Goal: Communication & Community: Answer question/provide support

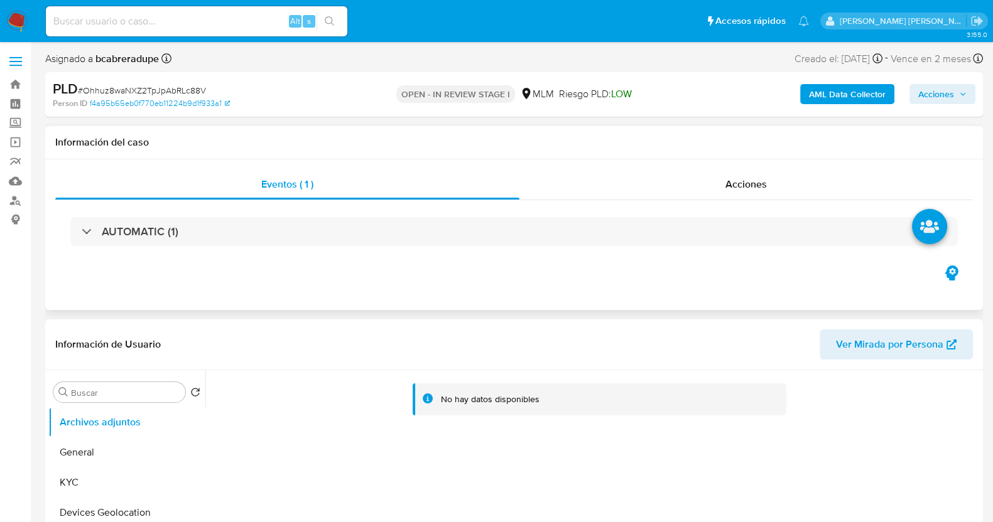
select select "10"
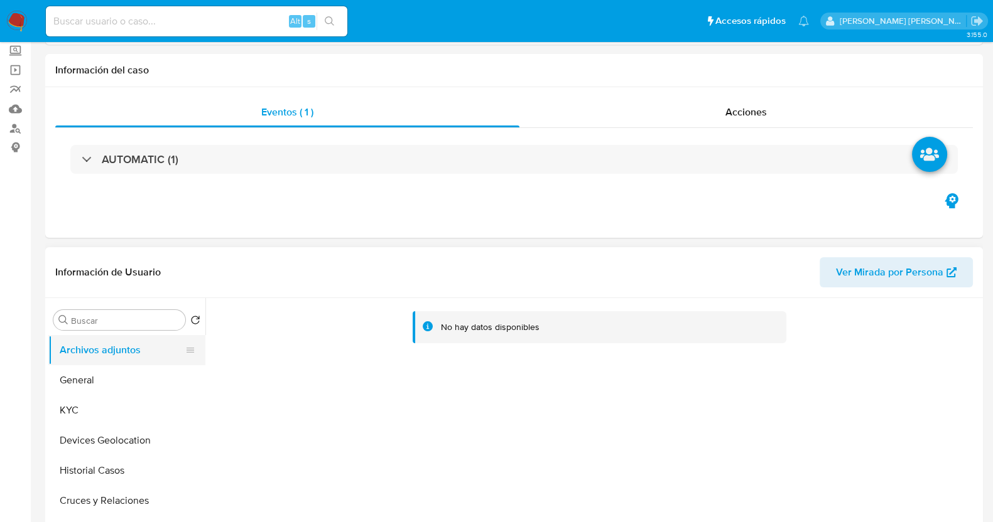
scroll to position [156, 0]
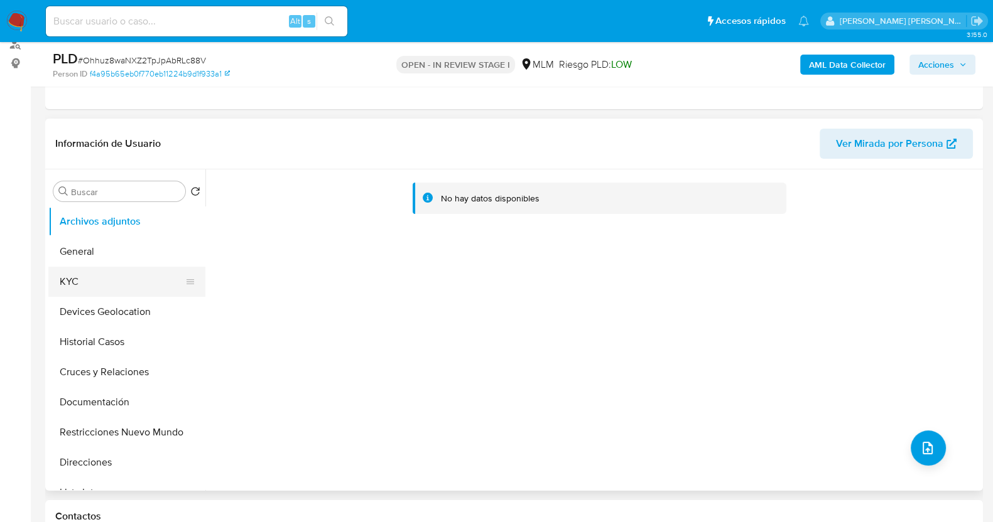
click at [79, 284] on button "KYC" at bounding box center [121, 282] width 147 height 30
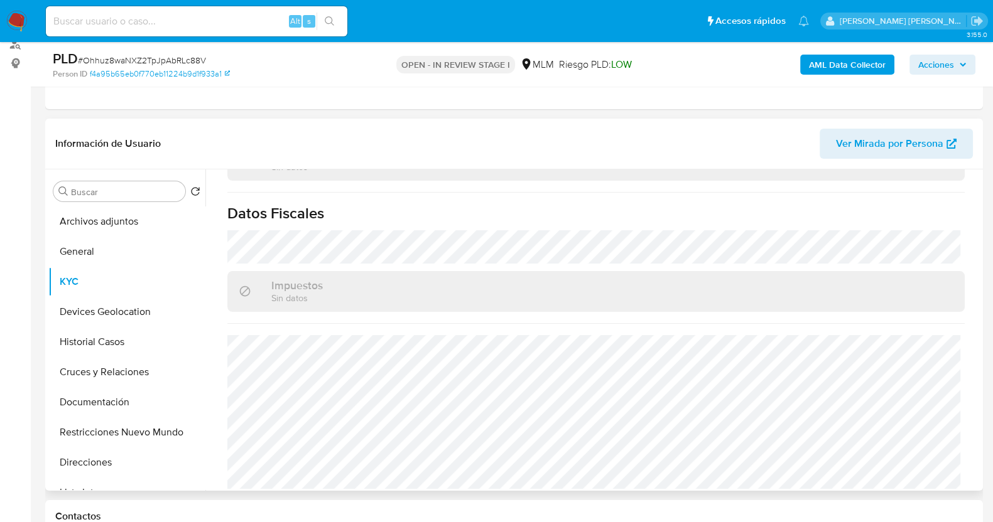
scroll to position [789, 0]
drag, startPoint x: 96, startPoint y: 460, endPoint x: 262, endPoint y: 353, distance: 197.5
click at [95, 460] on button "Direcciones" at bounding box center [126, 463] width 157 height 30
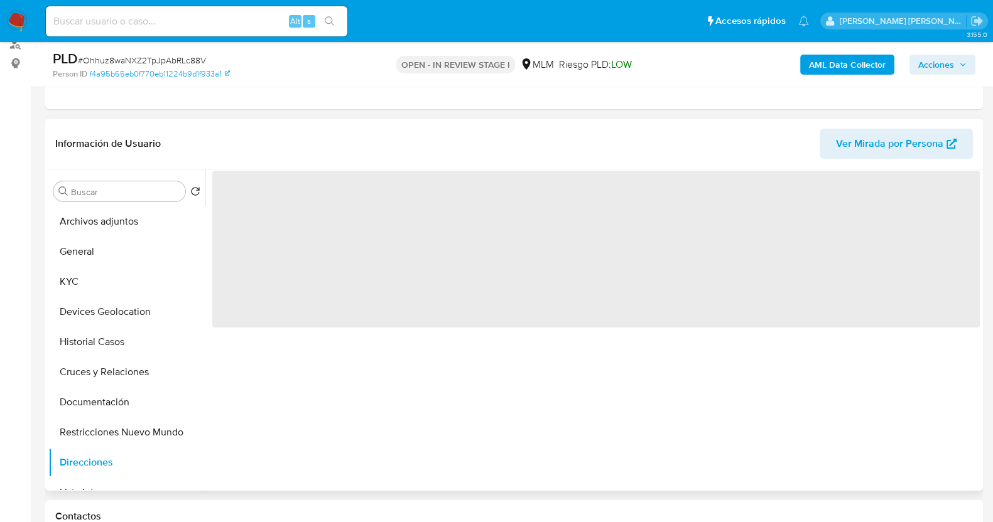
scroll to position [0, 0]
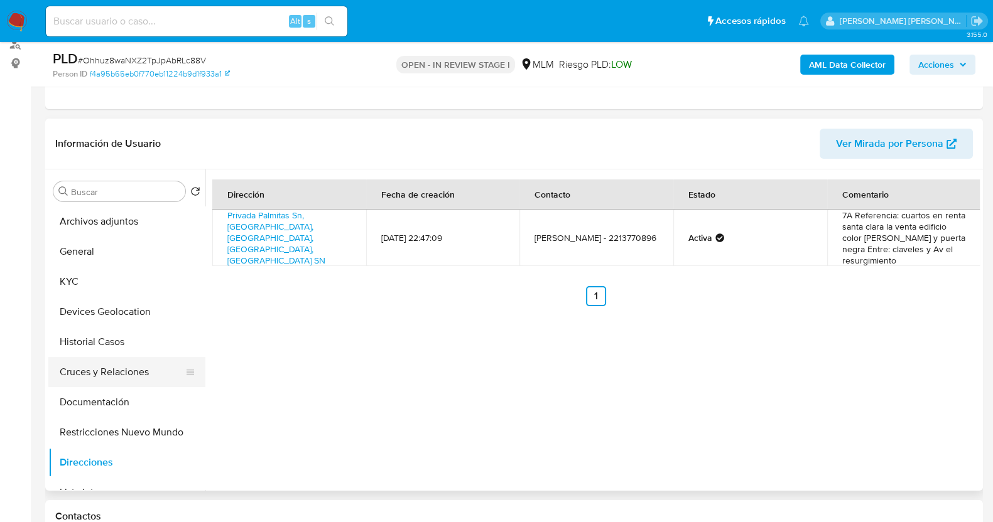
drag, startPoint x: 120, startPoint y: 405, endPoint x: 183, endPoint y: 384, distance: 66.1
click at [122, 405] on button "Documentación" at bounding box center [126, 402] width 157 height 30
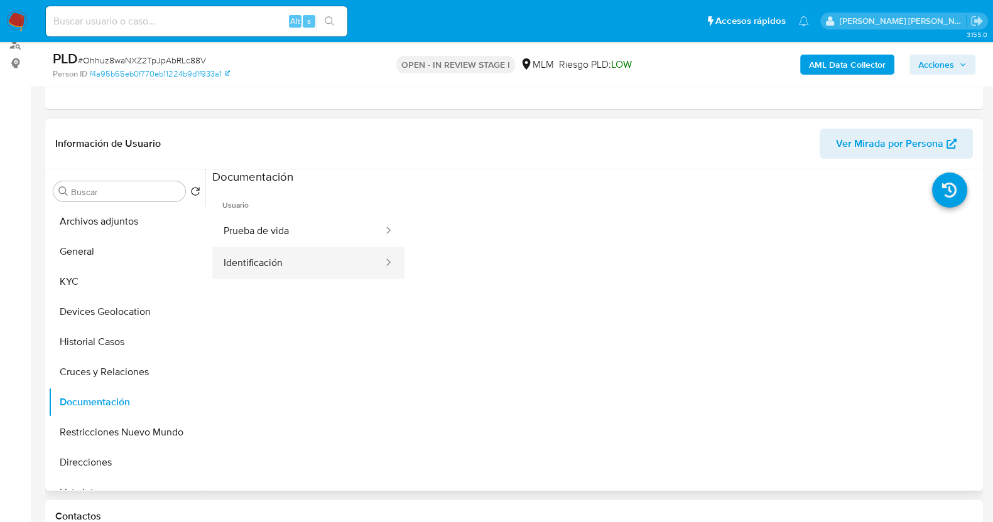
click at [310, 262] on button "Identificación" at bounding box center [298, 263] width 172 height 32
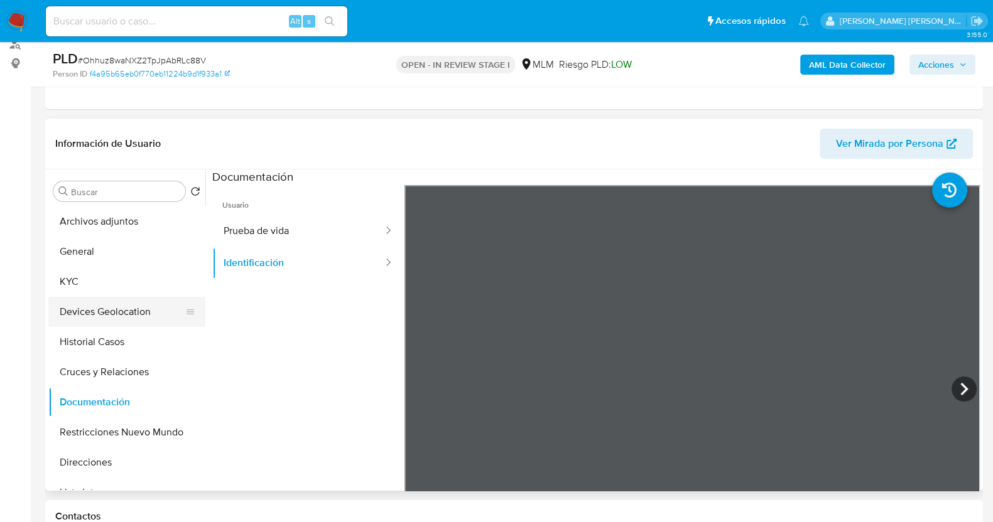
drag, startPoint x: 99, startPoint y: 283, endPoint x: 192, endPoint y: 303, distance: 94.5
click at [99, 283] on button "KYC" at bounding box center [126, 282] width 157 height 30
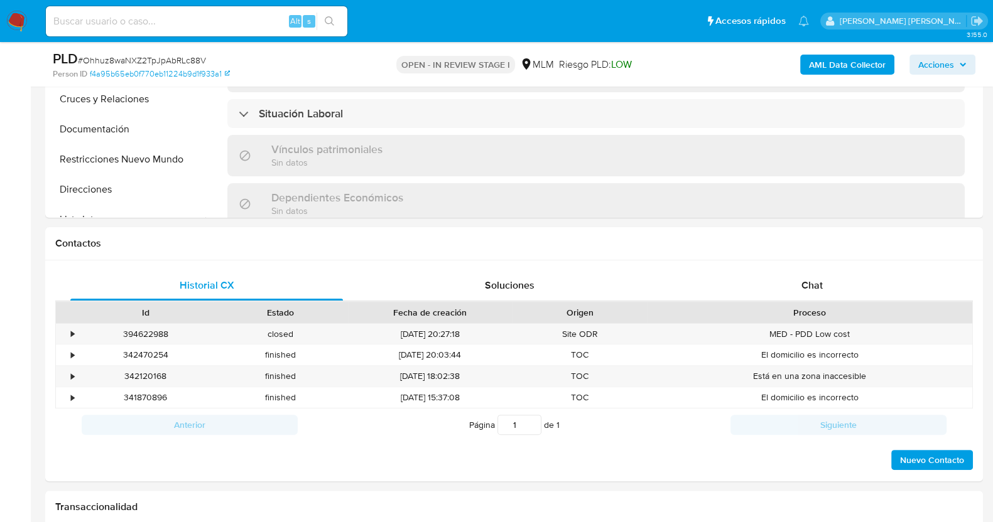
scroll to position [471, 0]
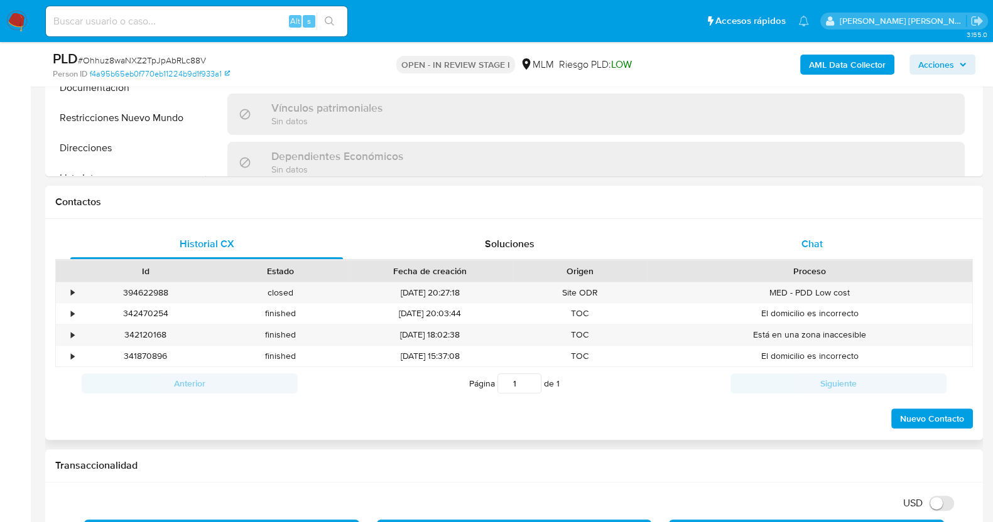
click at [811, 238] on span "Chat" at bounding box center [811, 244] width 21 height 14
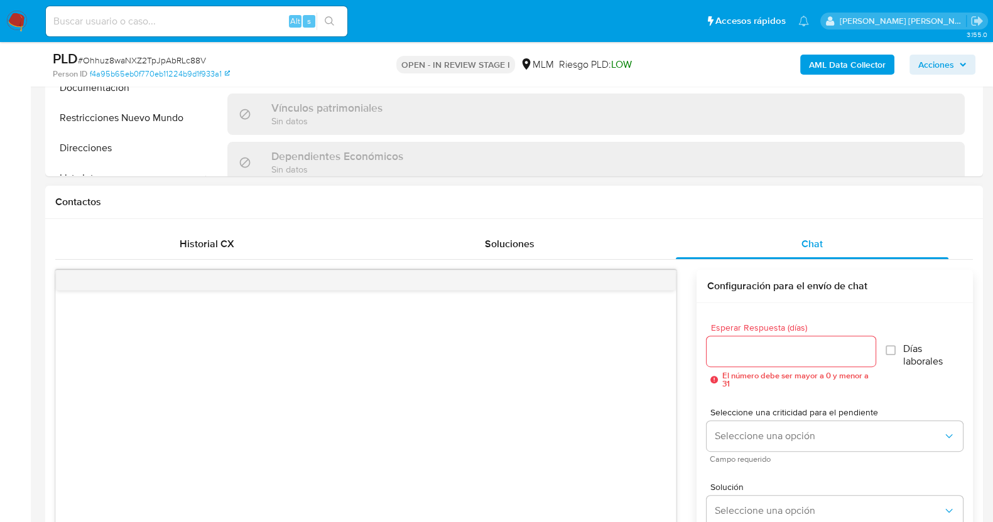
click at [750, 354] on input "Esperar Respuesta (días)" at bounding box center [790, 351] width 168 height 16
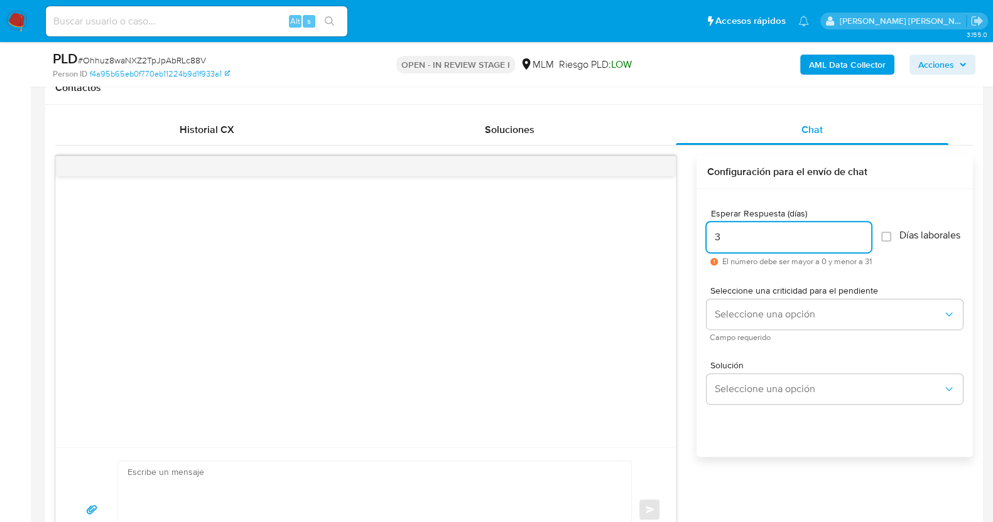
scroll to position [706, 0]
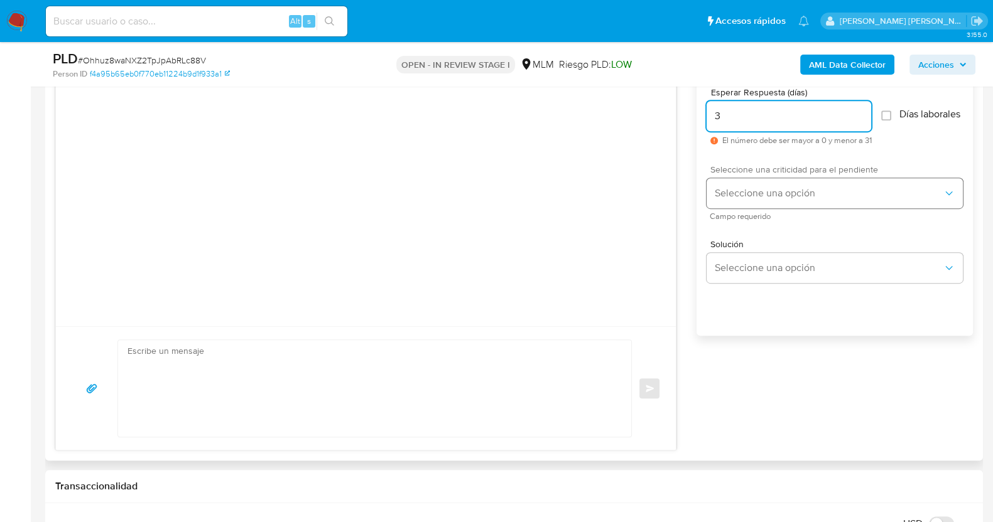
type input "3"
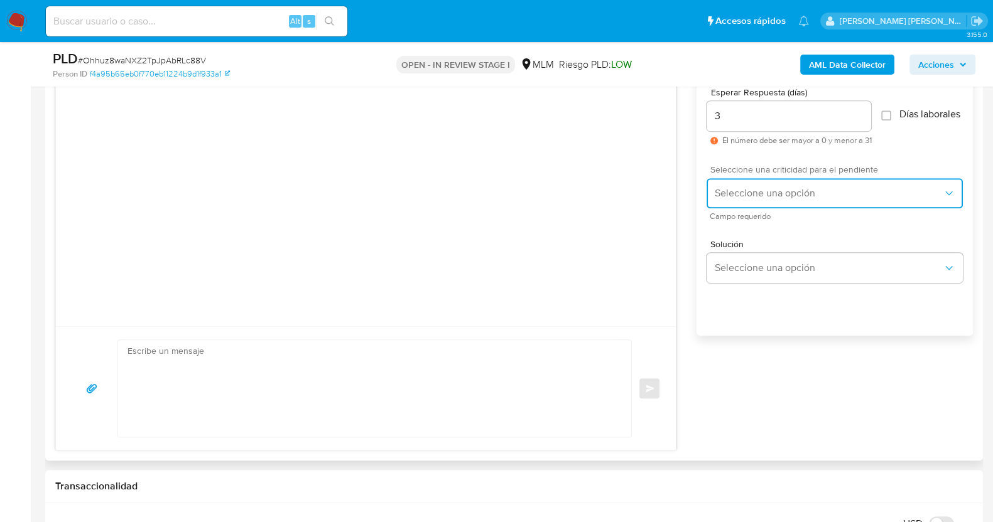
click at [787, 198] on span "Seleccione una opción" at bounding box center [828, 193] width 229 height 13
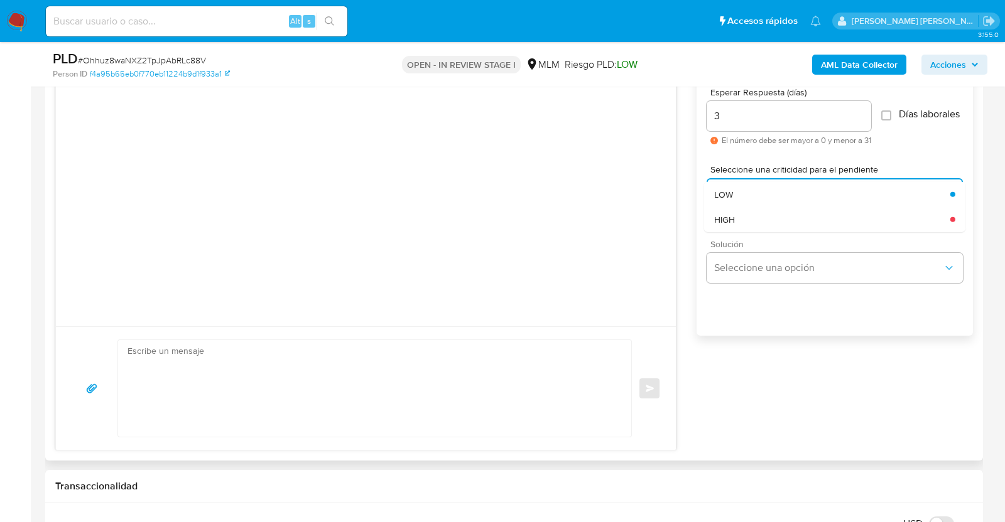
click at [801, 227] on div "HIGH" at bounding box center [832, 219] width 236 height 25
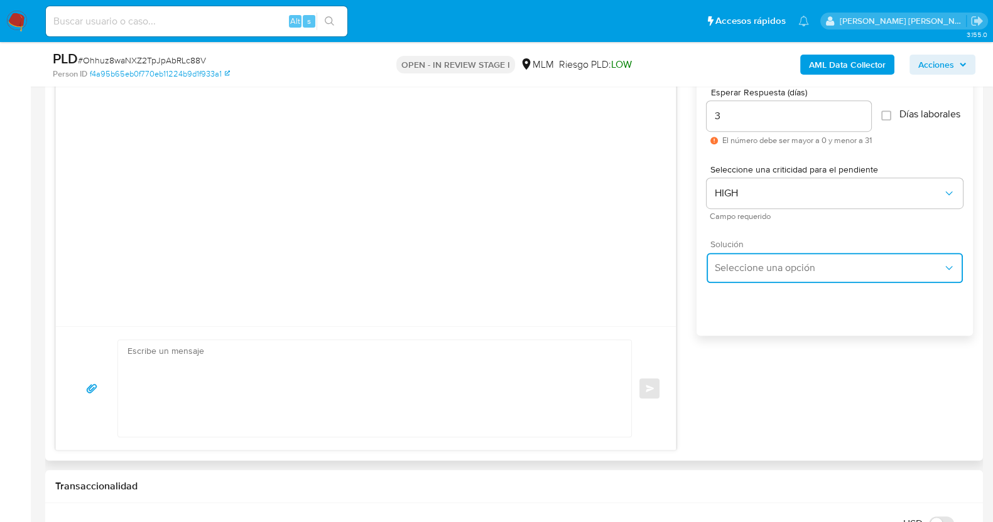
click at [817, 274] on span "Seleccione una opción" at bounding box center [828, 268] width 229 height 13
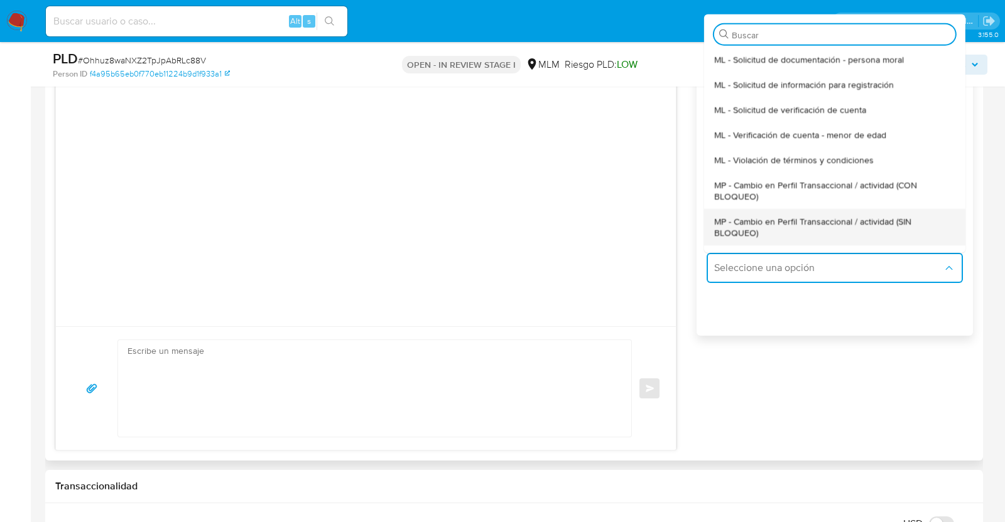
click at [811, 235] on span "MP - Cambio en Perfil Transaccional / actividad (SIN BLOQUEO)" at bounding box center [834, 226] width 241 height 23
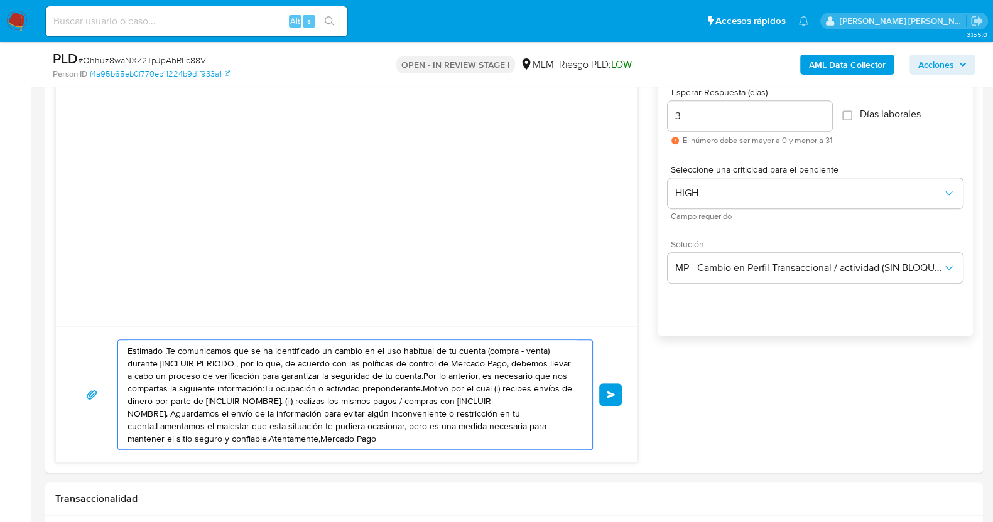
drag, startPoint x: 402, startPoint y: 433, endPoint x: 13, endPoint y: 325, distance: 404.0
paste textarea "a Luz, Te comunicamos que se ha identificado un cambio en el uso habitual de tu…"
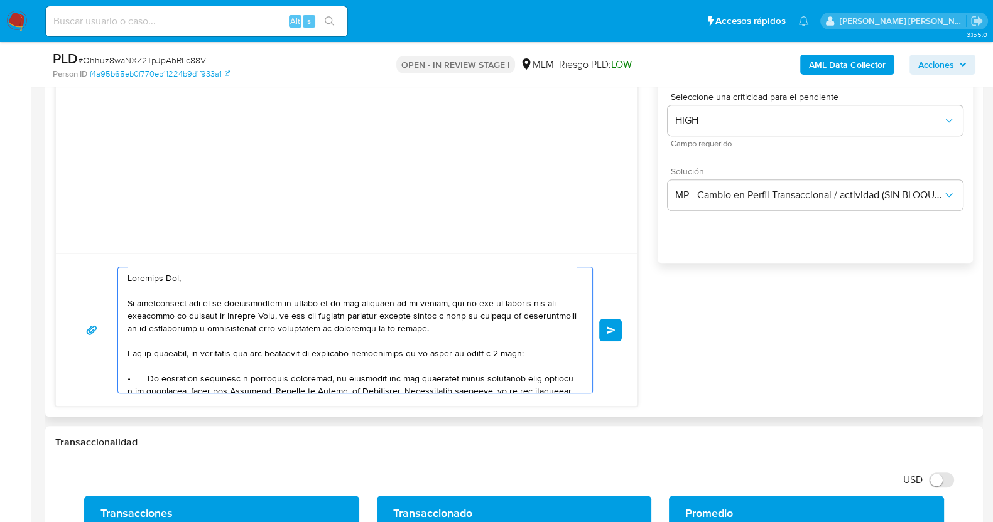
scroll to position [785, 0]
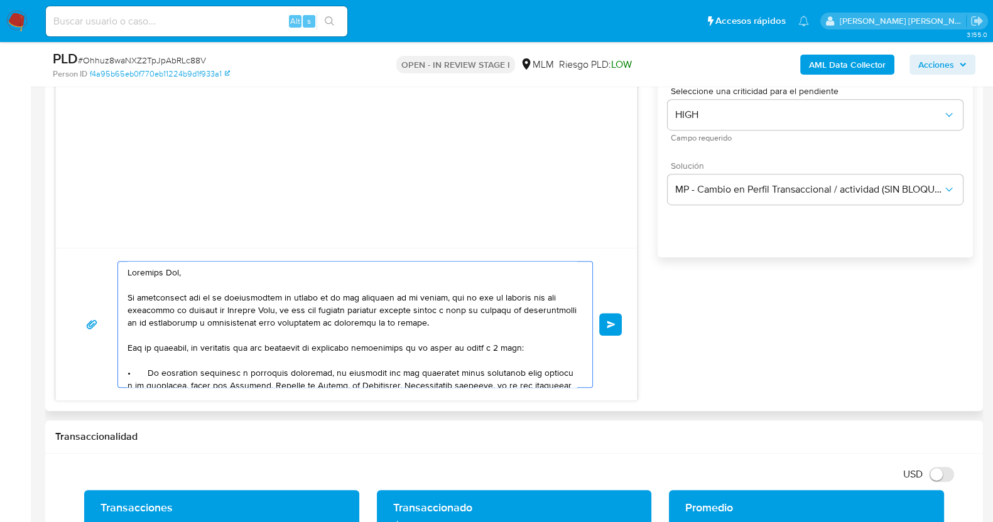
click at [499, 348] on textarea at bounding box center [351, 325] width 449 height 126
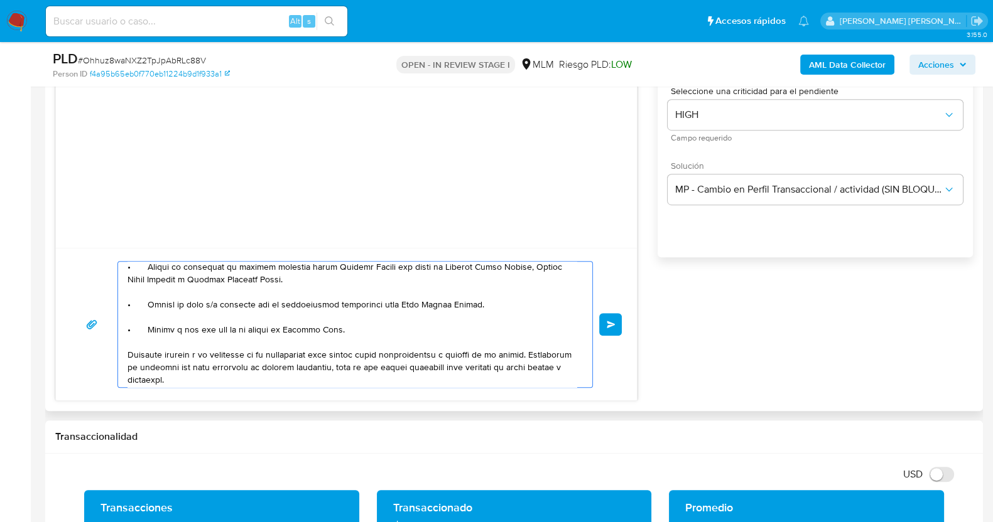
scroll to position [210, 0]
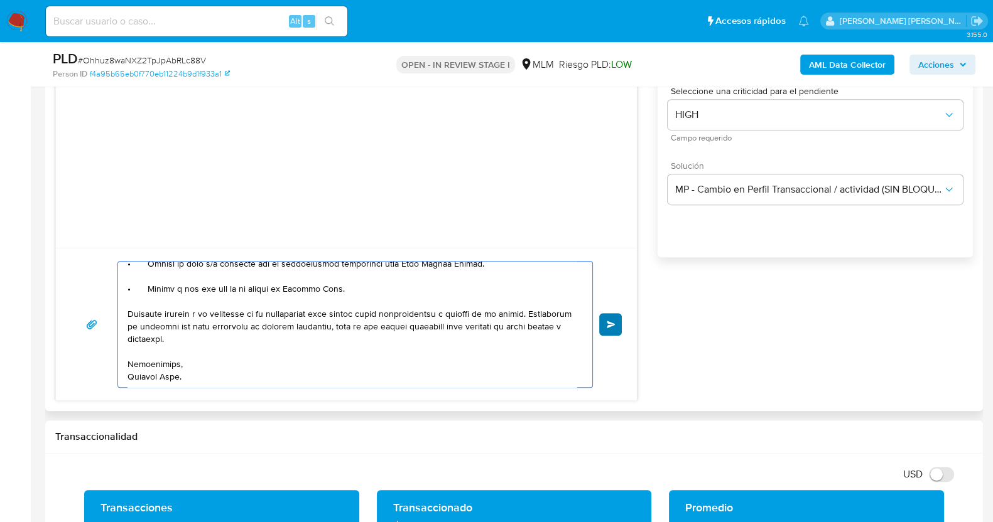
type textarea "Estimada Luz, Te comunicamos que se ha identificado un cambio en el uso habitua…"
click at [614, 321] on span "Enviar" at bounding box center [611, 325] width 9 height 8
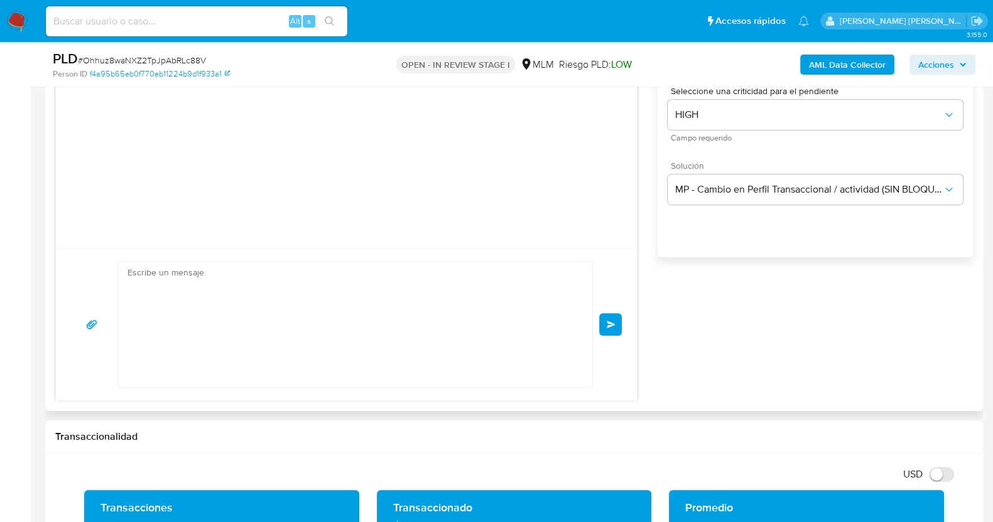
scroll to position [188, 0]
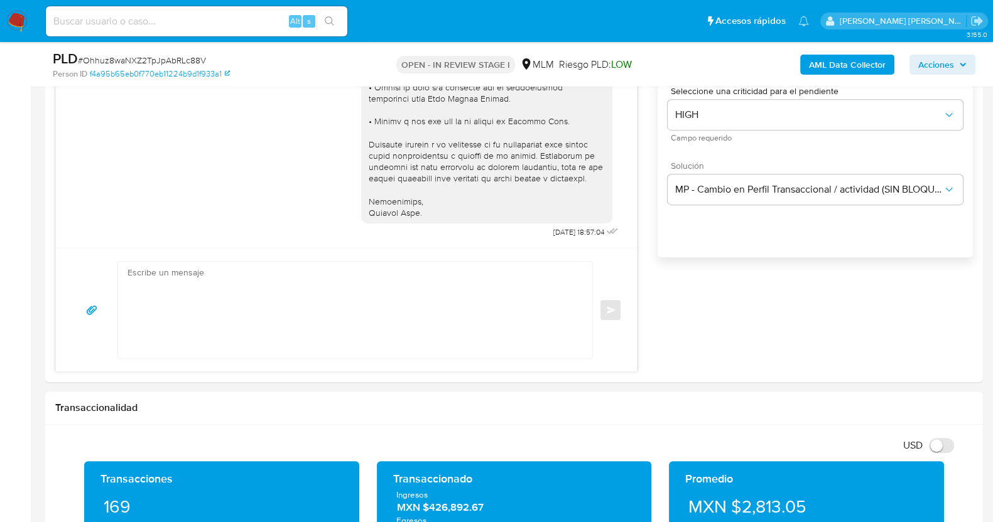
click at [141, 65] on span "# Ohhuz8waNXZ2TpJpAbRLc88V" at bounding box center [142, 60] width 128 height 13
copy span "Ohhuz8waNXZ2TpJpAbRLc88V"
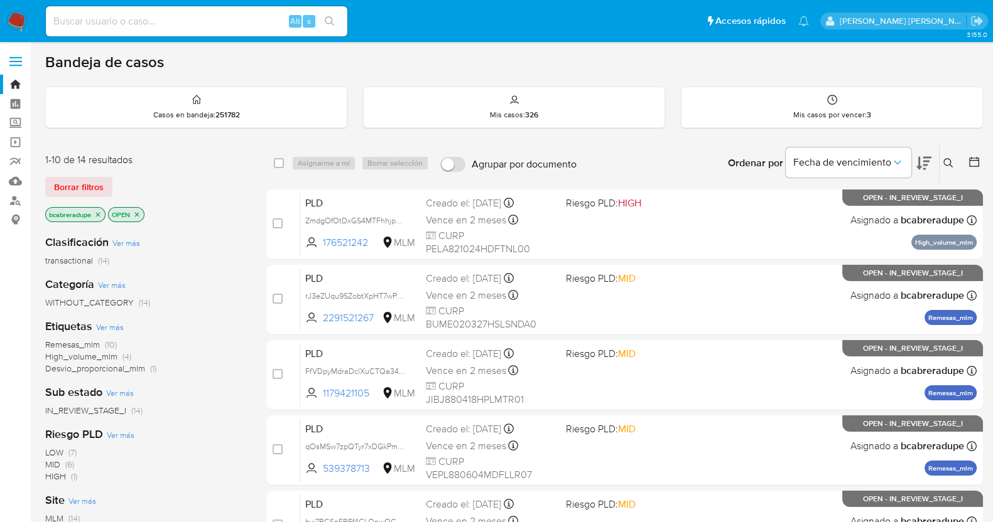
drag, startPoint x: 300, startPoint y: 165, endPoint x: 94, endPoint y: 372, distance: 291.7
click at [19, 124] on label "Screening" at bounding box center [74, 123] width 149 height 19
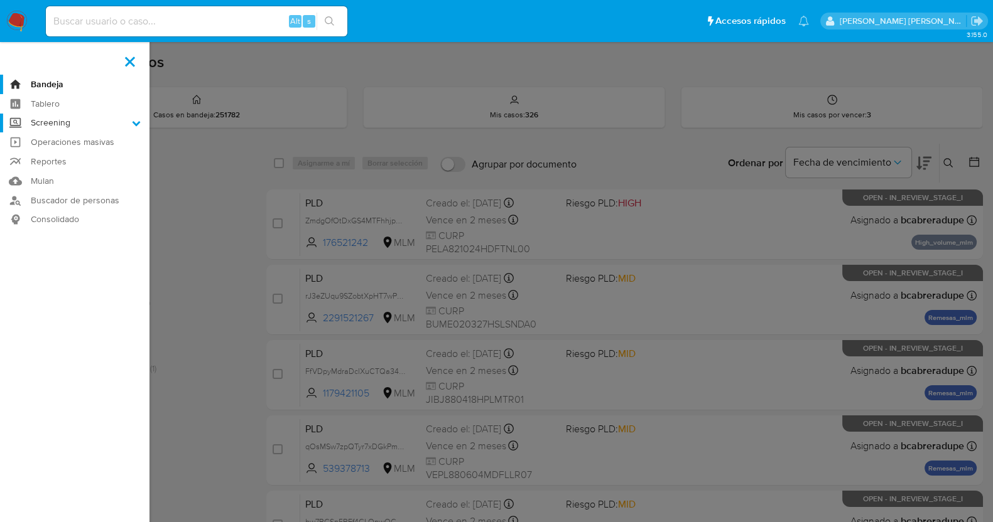
click at [0, 0] on input "Screening" at bounding box center [0, 0] width 0 height 0
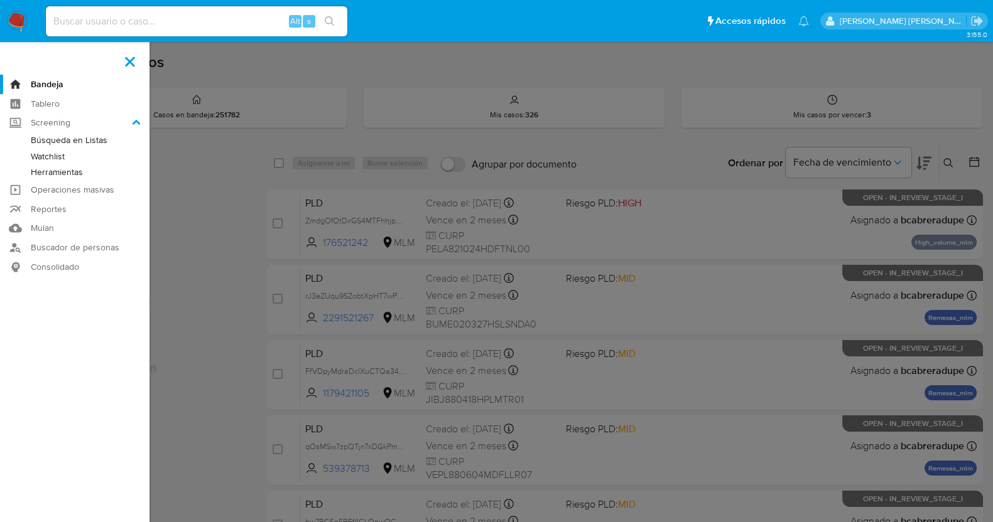
click at [73, 173] on link "Herramientas" at bounding box center [74, 173] width 149 height 16
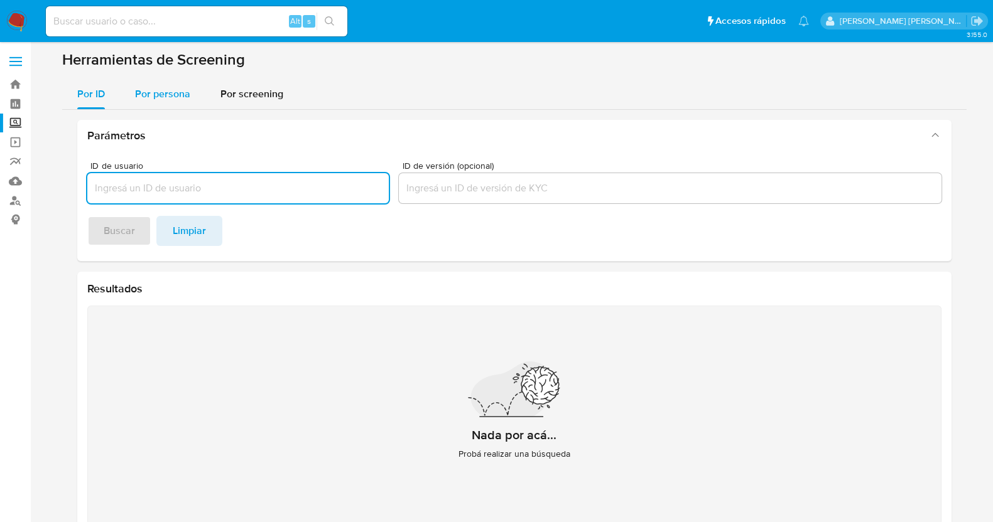
click at [173, 95] on span "Por persona" at bounding box center [162, 94] width 55 height 14
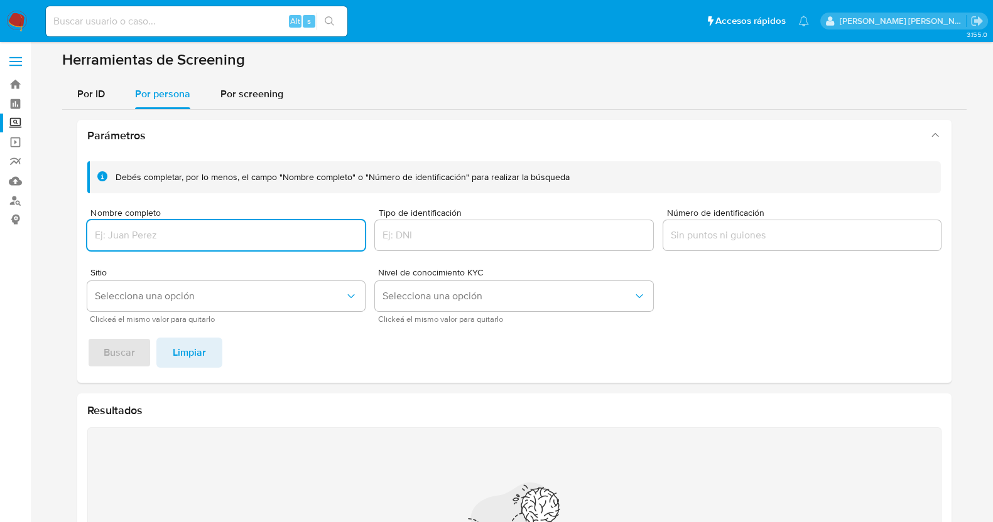
click at [185, 228] on input "Nombre completo" at bounding box center [226, 235] width 278 height 16
type input "AIDA JURADO MORENO"
click at [116, 357] on span "Buscar" at bounding box center [119, 353] width 31 height 28
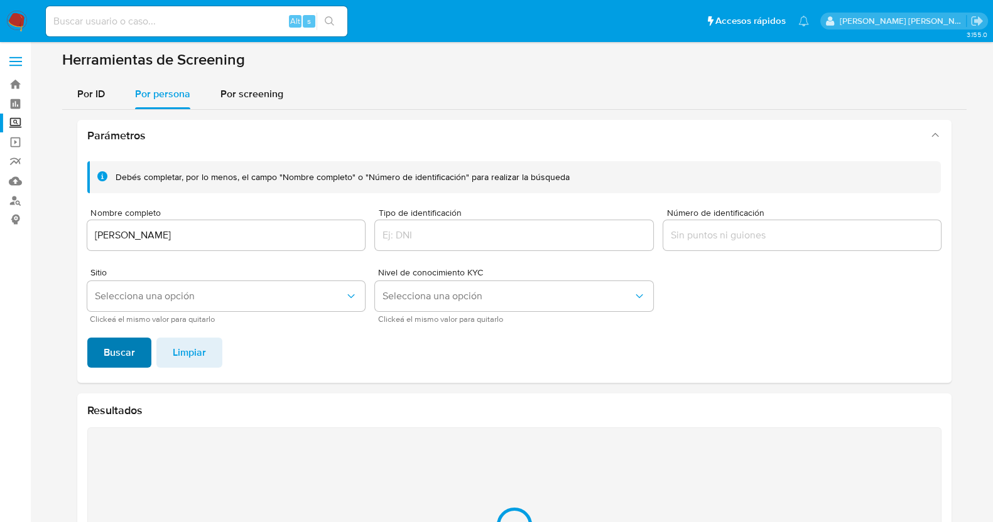
scroll to position [153, 0]
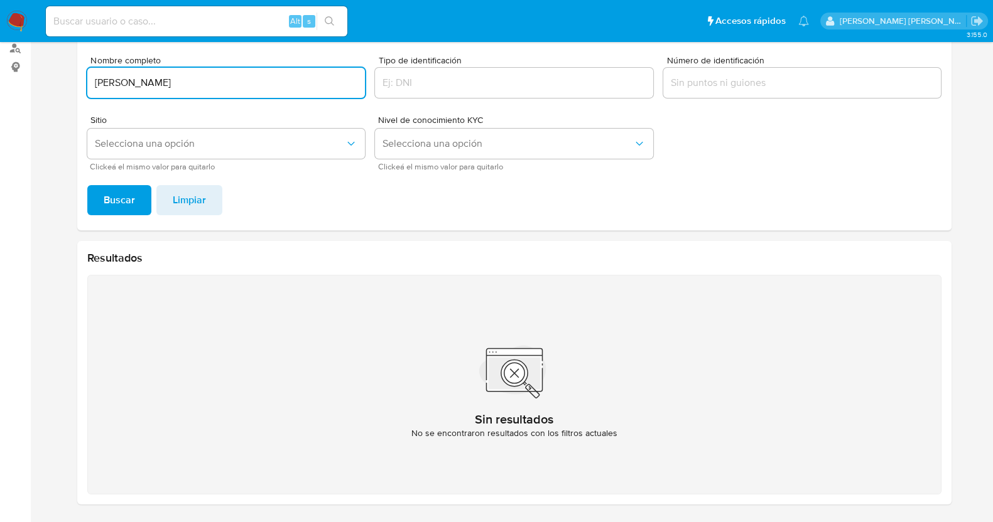
click at [232, 82] on input "AIDA JURADO MORENO" at bounding box center [226, 83] width 278 height 16
click at [119, 78] on input "AIDA JURADO MORENO" at bounding box center [226, 83] width 278 height 16
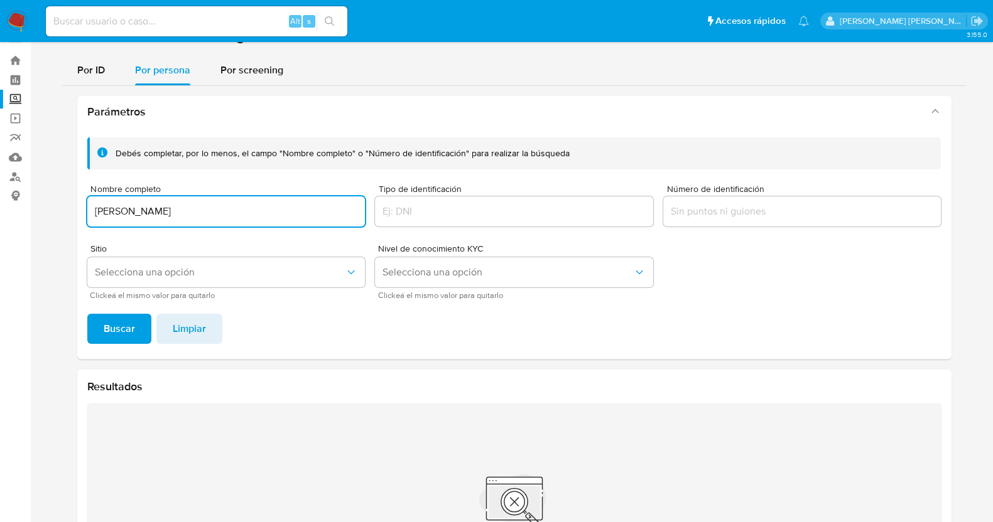
scroll to position [0, 0]
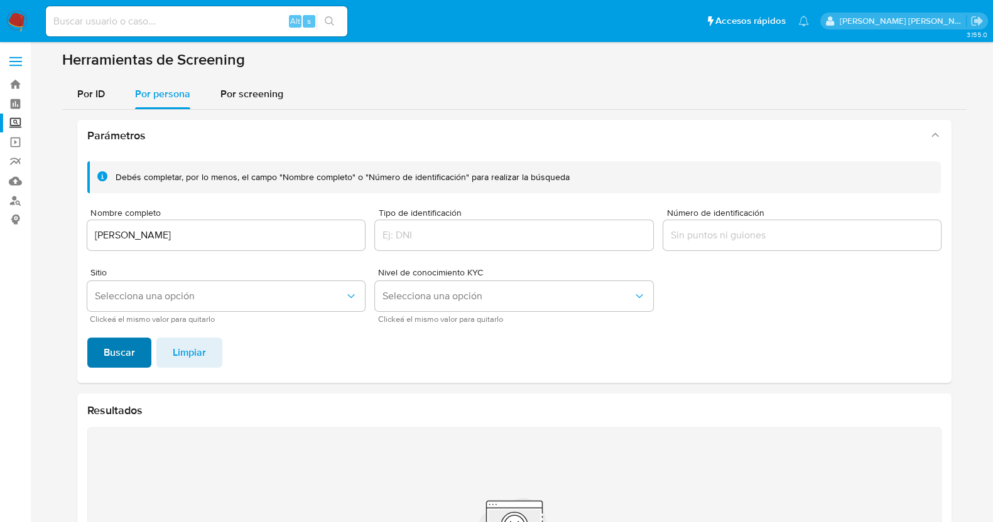
click at [126, 349] on span "Buscar" at bounding box center [119, 353] width 31 height 28
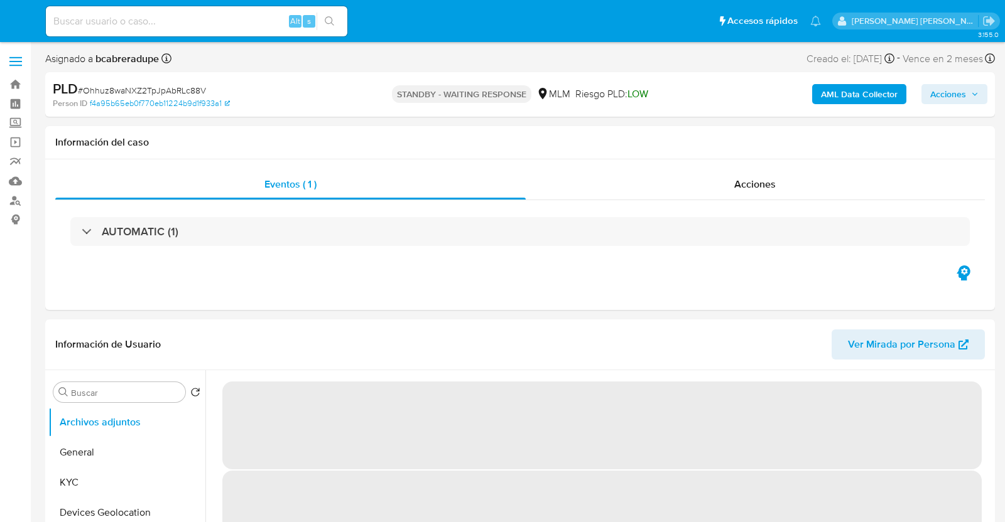
select select "10"
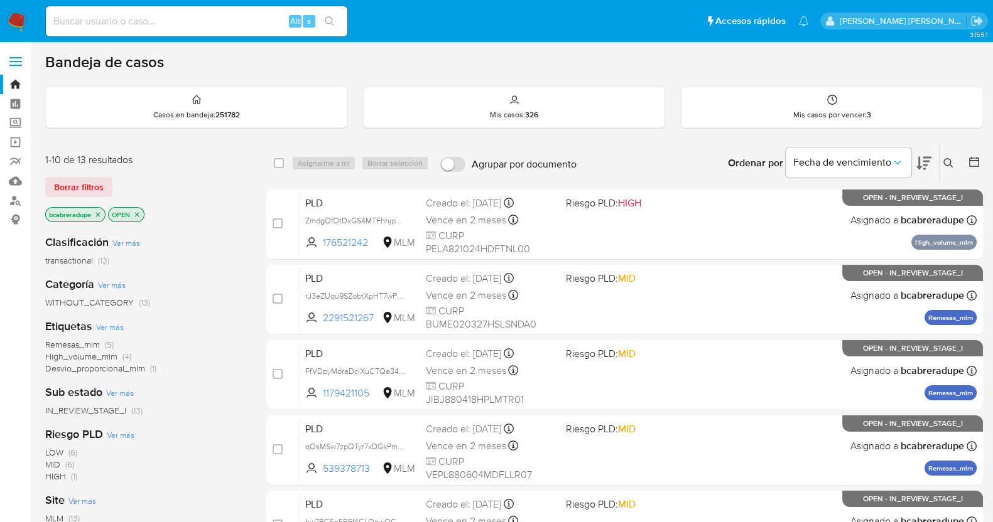
scroll to position [433, 0]
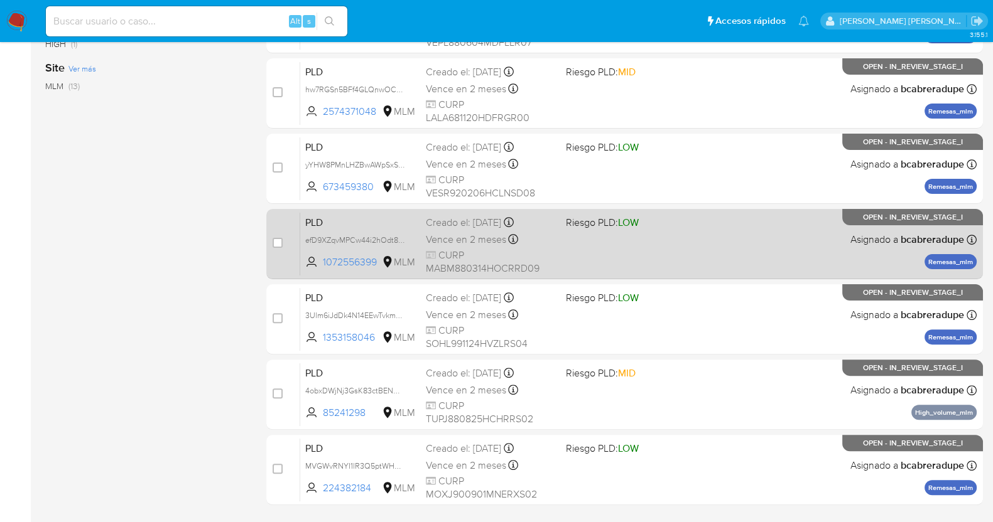
click at [472, 246] on div "Vence en 2 meses Vence el 11/10/2025 02:11:41" at bounding box center [491, 239] width 130 height 17
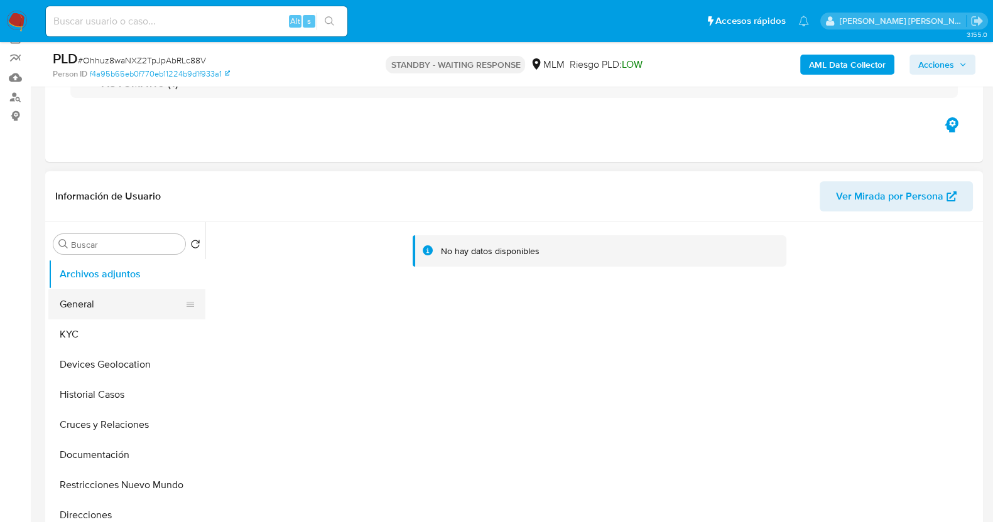
scroll to position [156, 0]
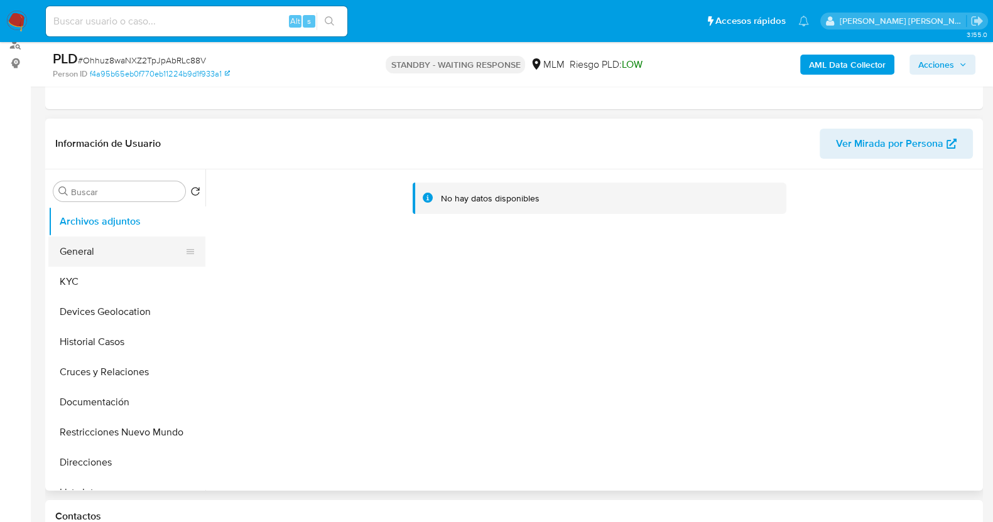
select select "10"
drag, startPoint x: 113, startPoint y: 286, endPoint x: 154, endPoint y: 270, distance: 44.0
click at [113, 286] on button "KYC" at bounding box center [121, 282] width 147 height 30
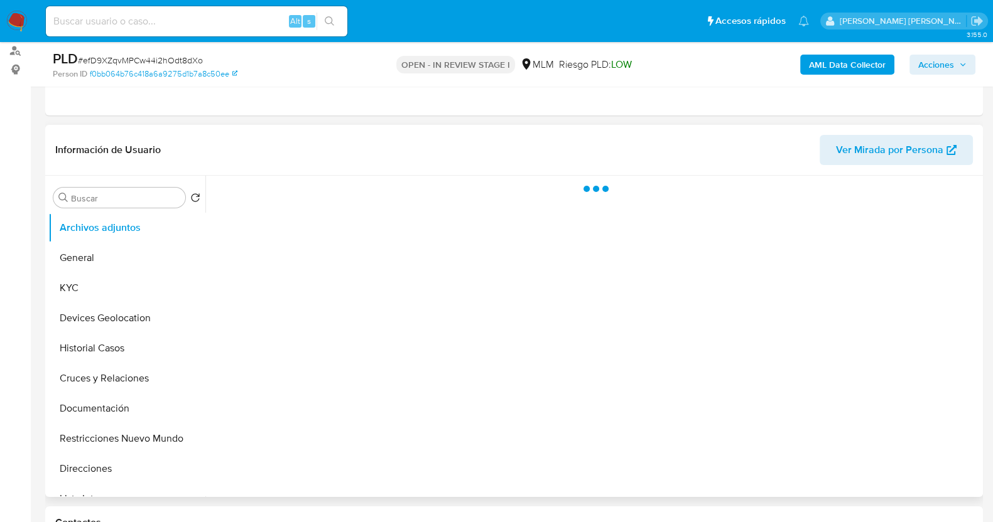
scroll to position [156, 0]
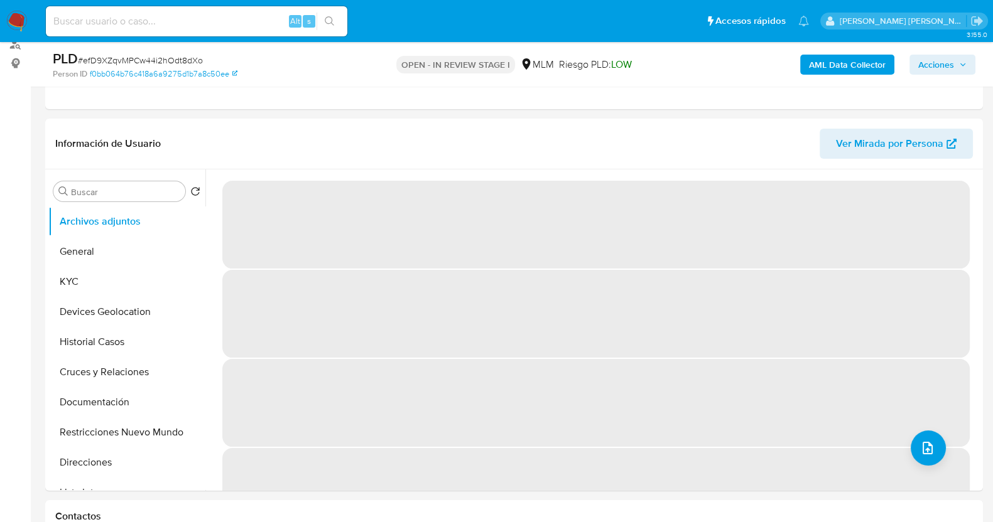
select select "10"
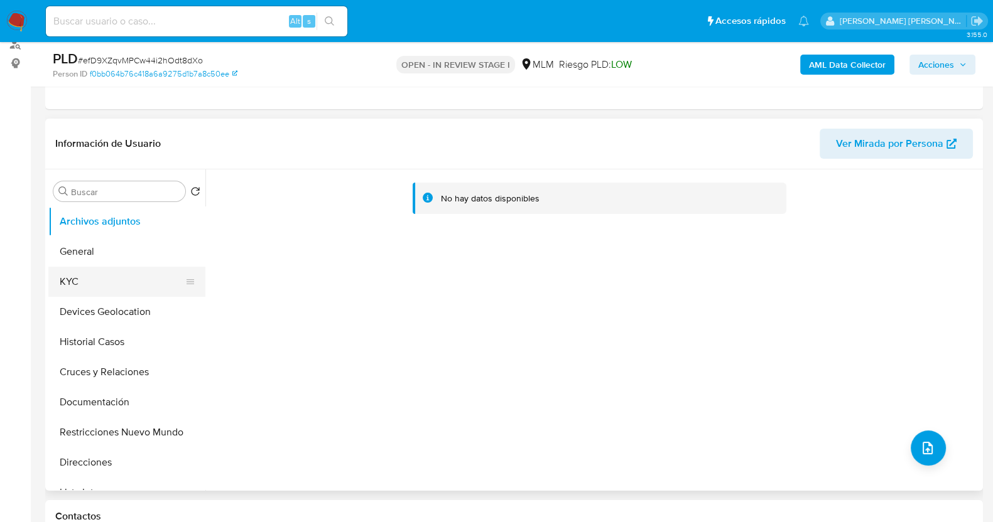
click at [65, 279] on button "KYC" at bounding box center [121, 282] width 147 height 30
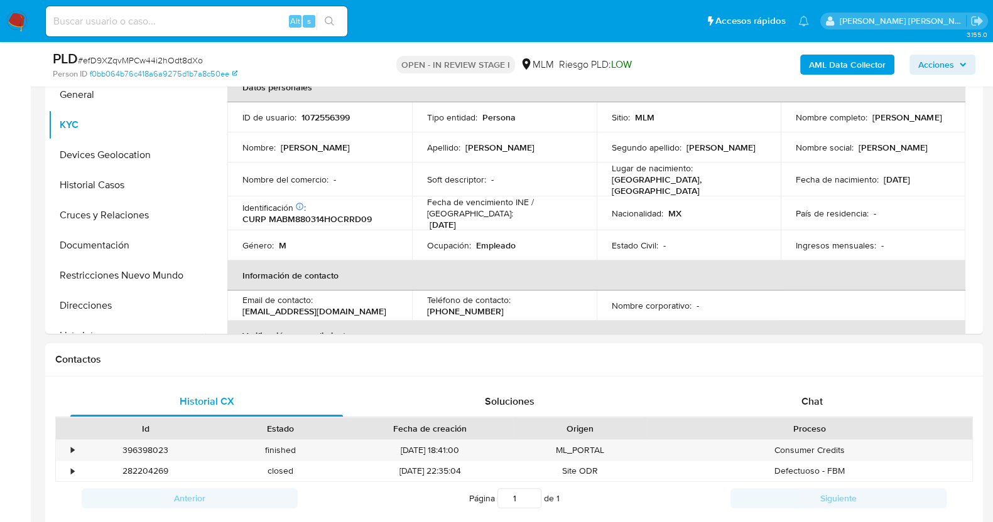
scroll to position [235, 0]
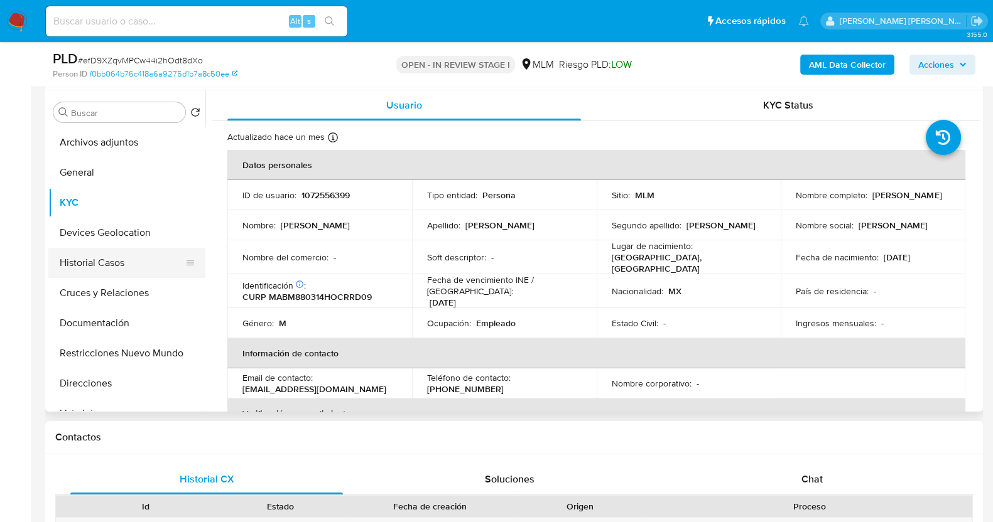
click at [111, 273] on button "Historial Casos" at bounding box center [121, 263] width 147 height 30
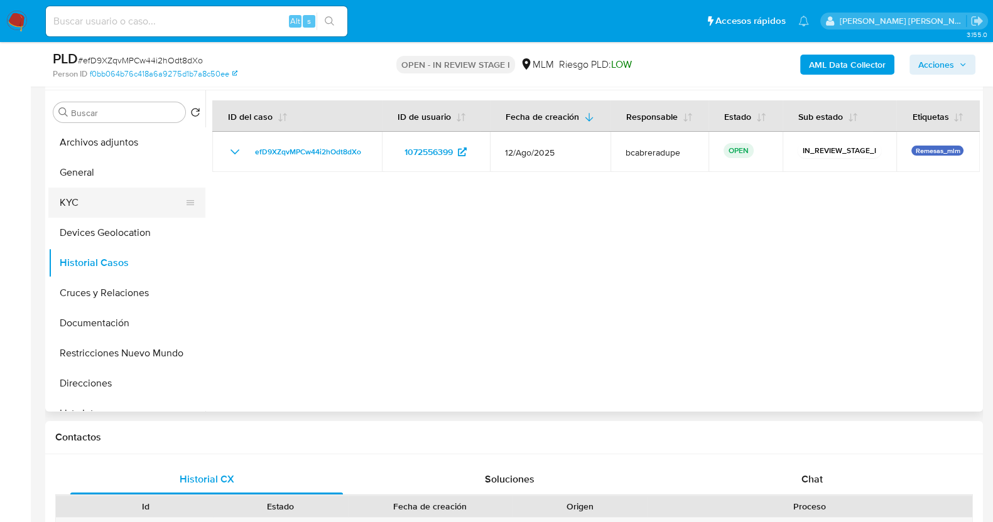
click at [91, 194] on button "KYC" at bounding box center [121, 203] width 147 height 30
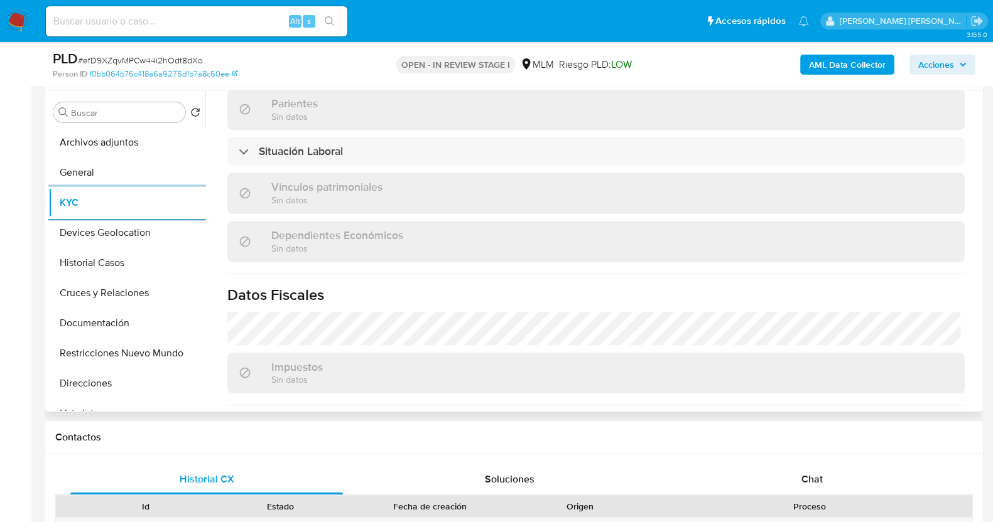
scroll to position [785, 0]
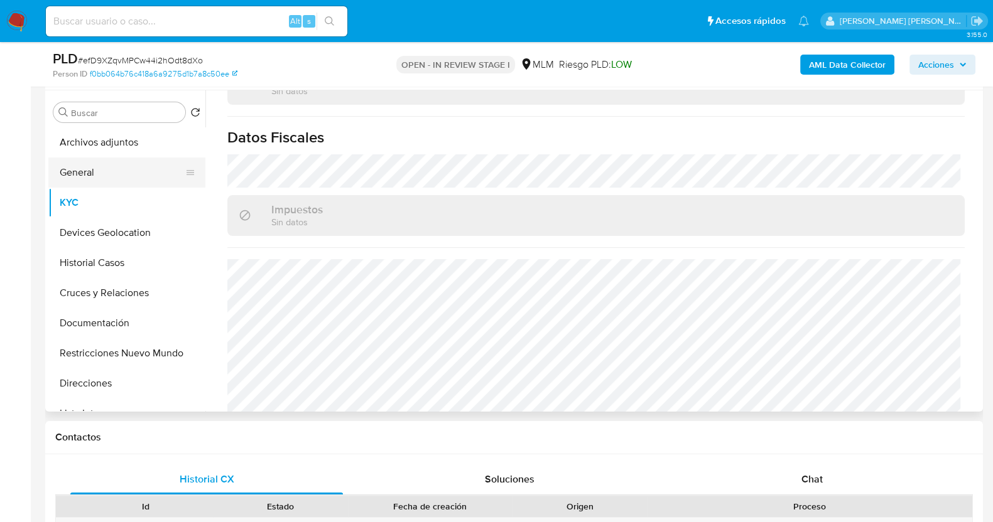
click at [80, 181] on button "General" at bounding box center [121, 173] width 147 height 30
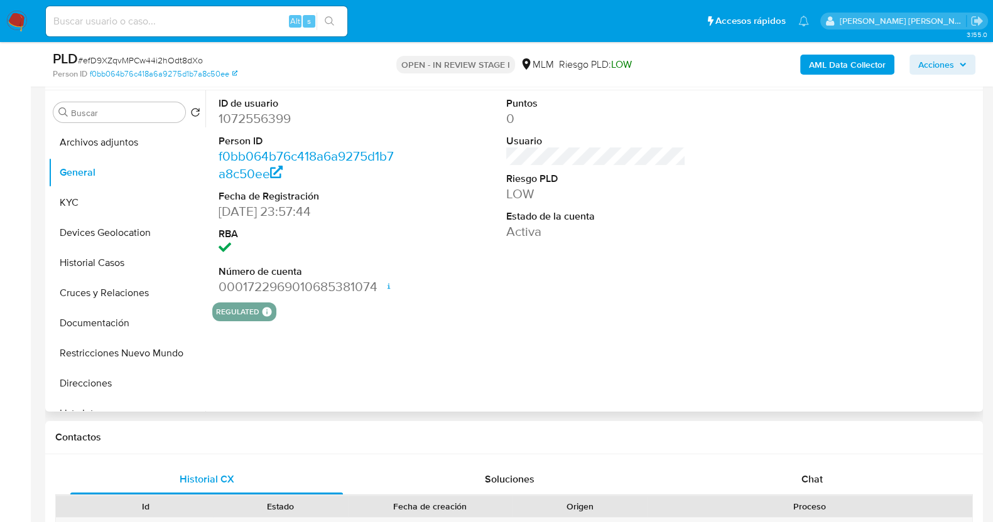
scroll to position [313, 0]
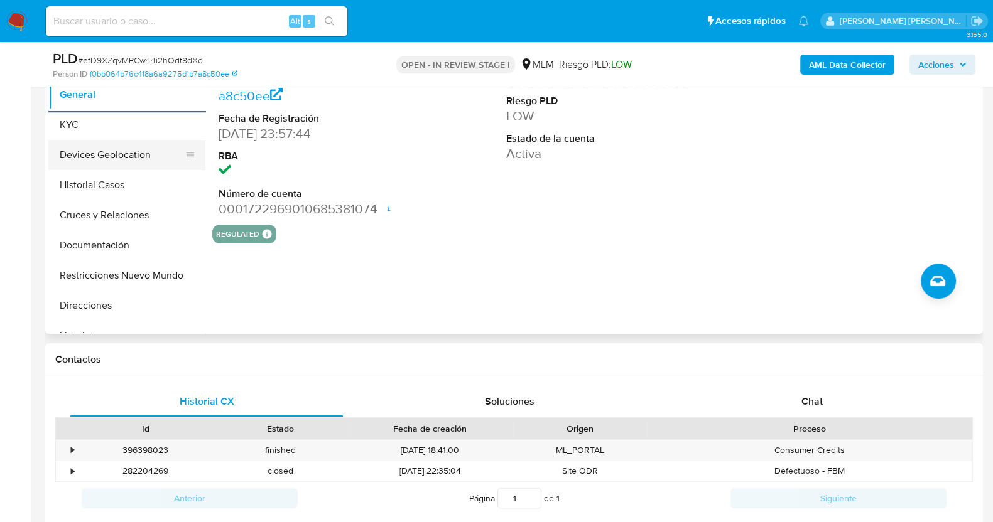
click at [140, 148] on button "Devices Geolocation" at bounding box center [121, 155] width 147 height 30
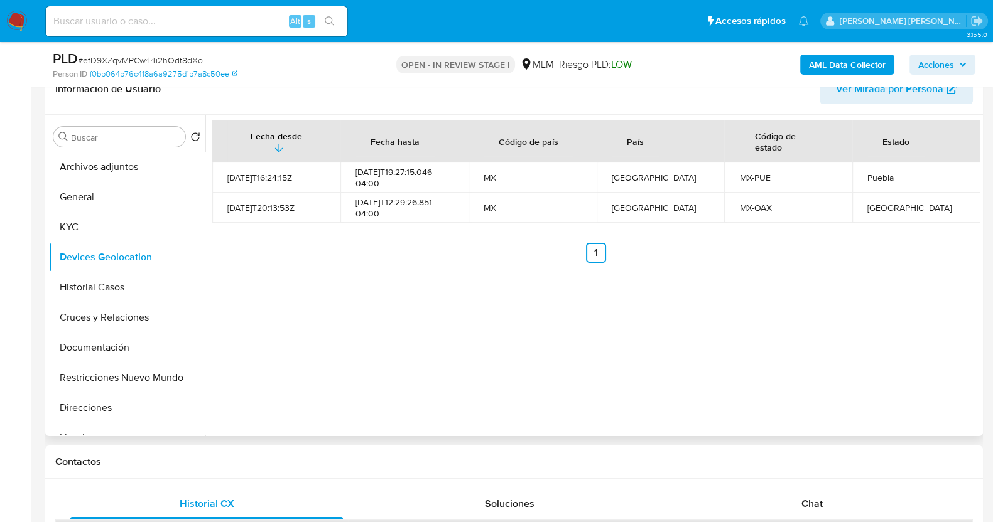
scroll to position [235, 0]
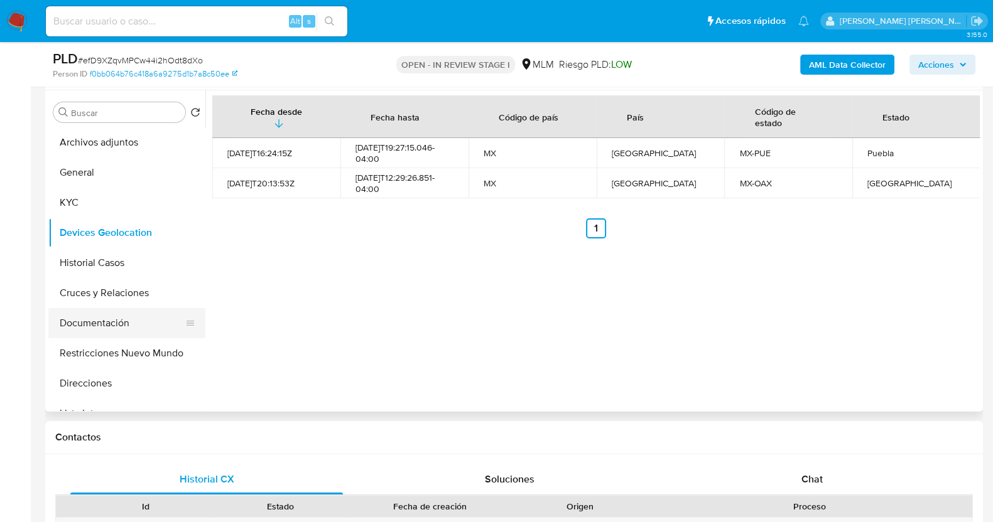
click at [135, 333] on button "Documentación" at bounding box center [121, 323] width 147 height 30
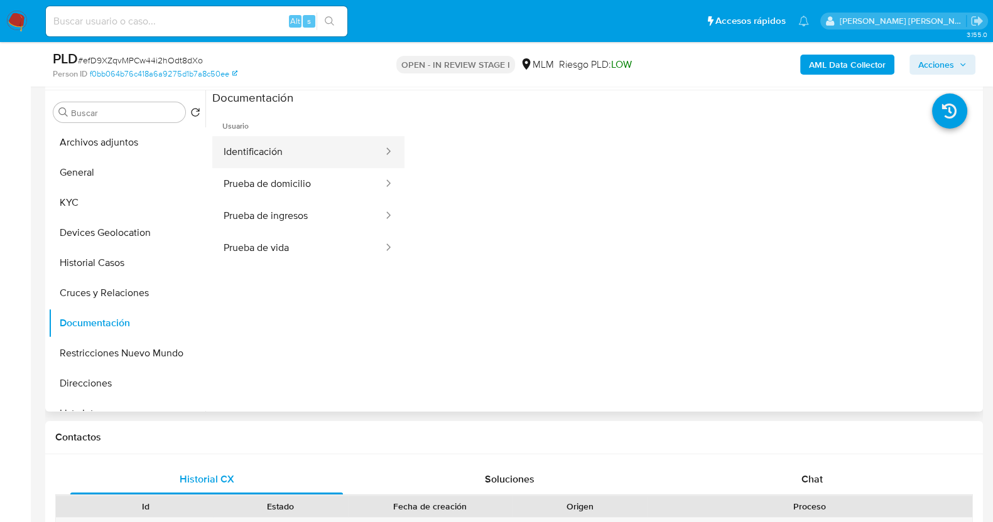
click at [316, 155] on button "Identificación" at bounding box center [298, 152] width 172 height 32
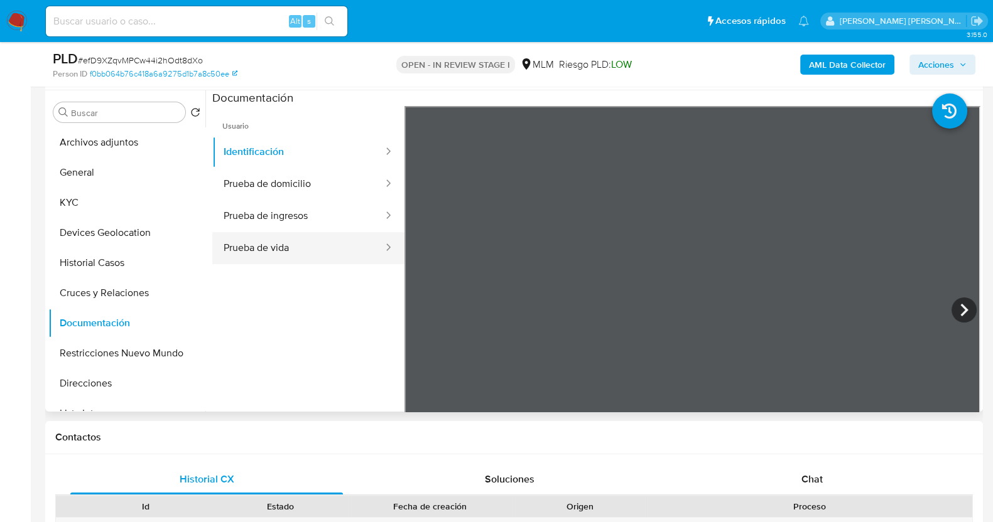
click at [295, 235] on button "Prueba de vida" at bounding box center [298, 248] width 172 height 32
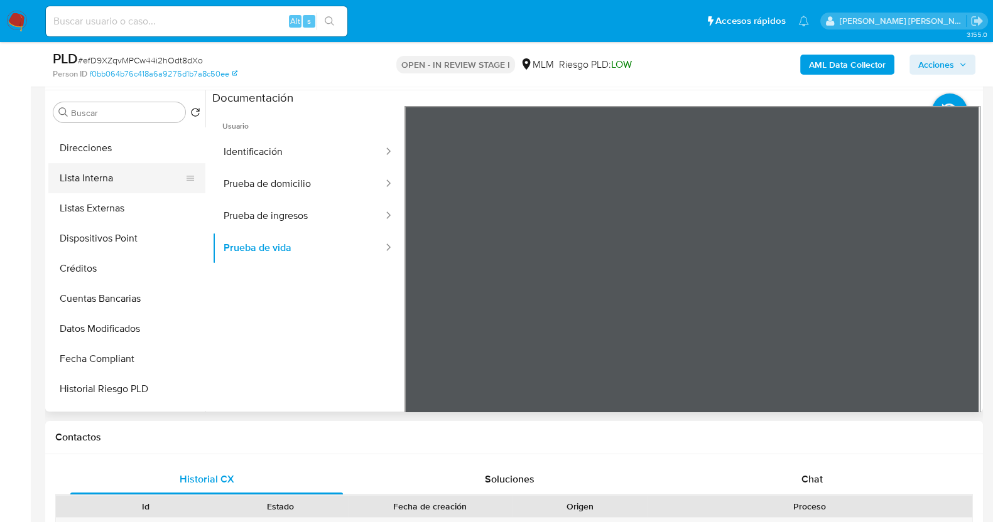
click at [117, 182] on button "Lista Interna" at bounding box center [121, 178] width 147 height 30
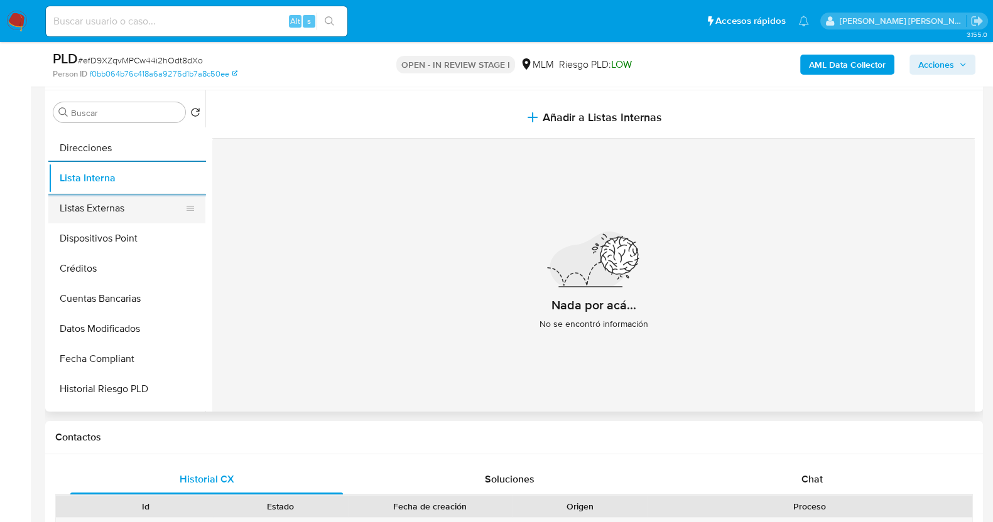
click at [138, 202] on button "Listas Externas" at bounding box center [121, 208] width 147 height 30
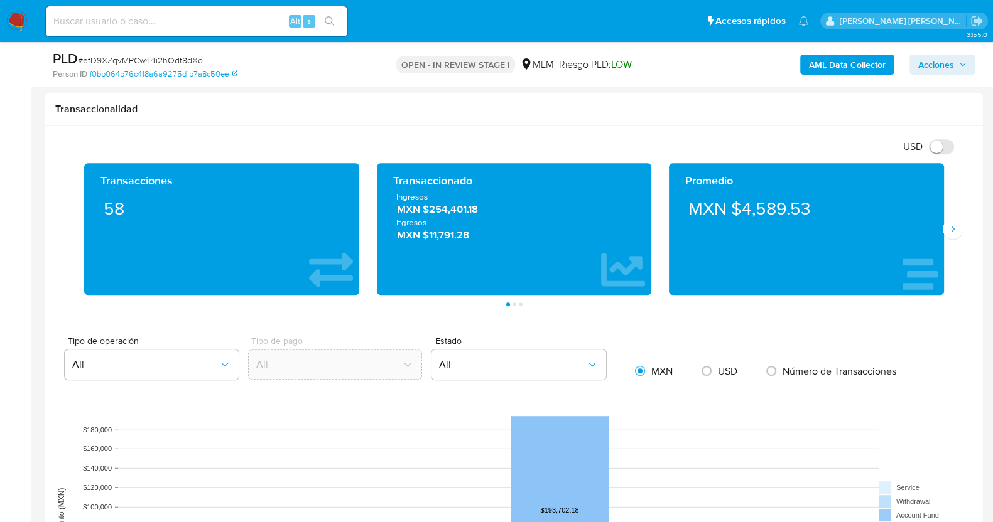
scroll to position [863, 0]
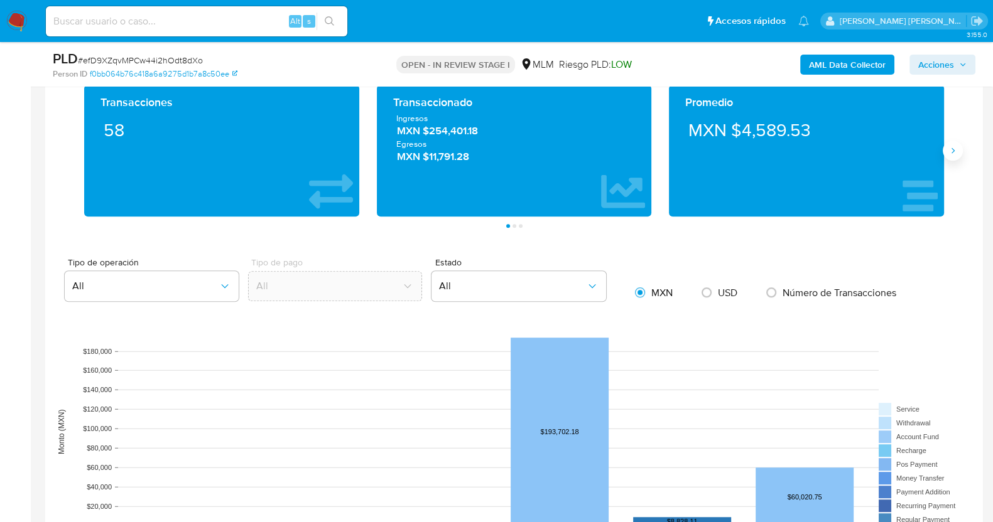
click at [954, 153] on icon "Siguiente" at bounding box center [953, 151] width 10 height 10
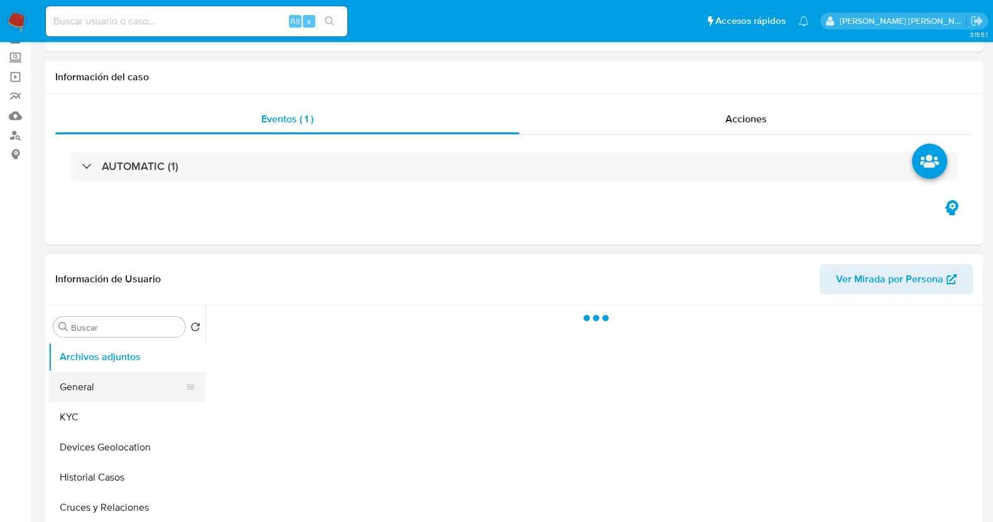
scroll to position [156, 0]
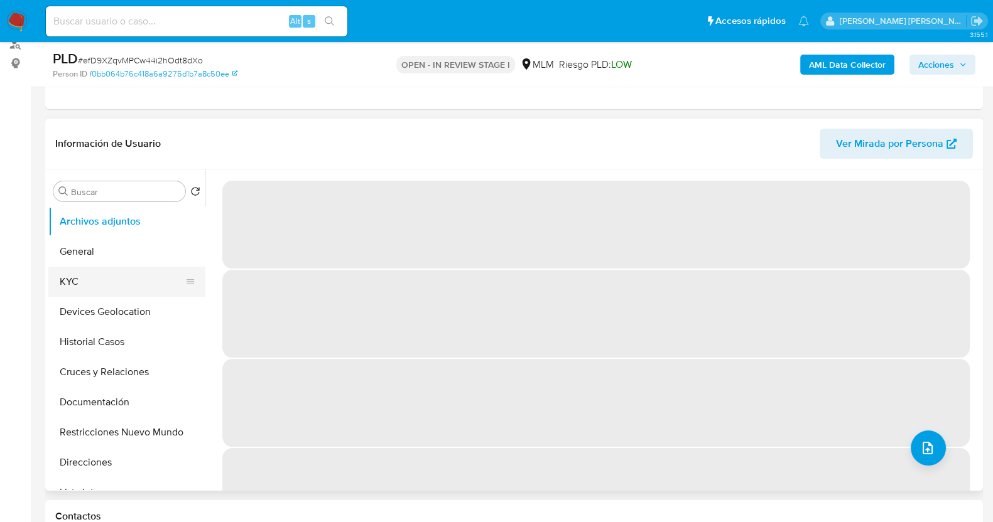
select select "10"
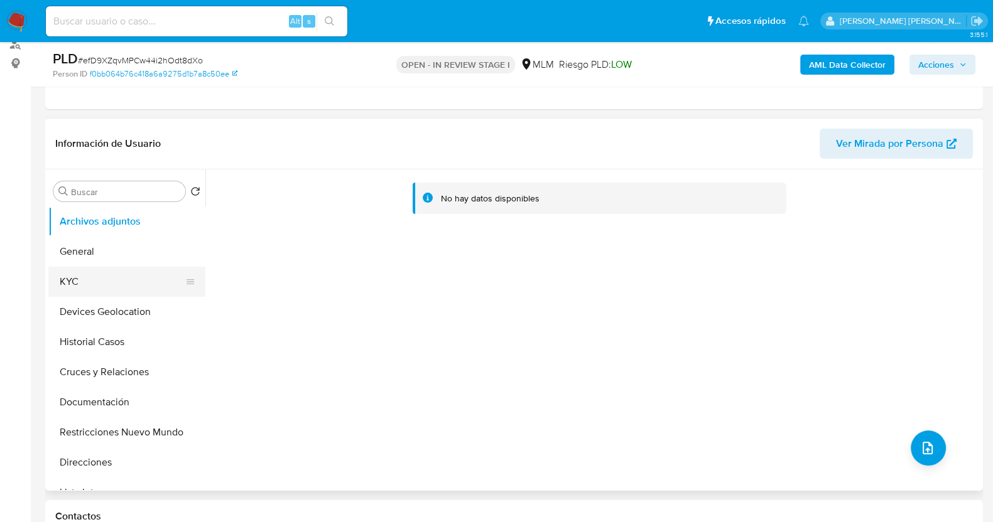
click at [91, 287] on button "KYC" at bounding box center [121, 282] width 147 height 30
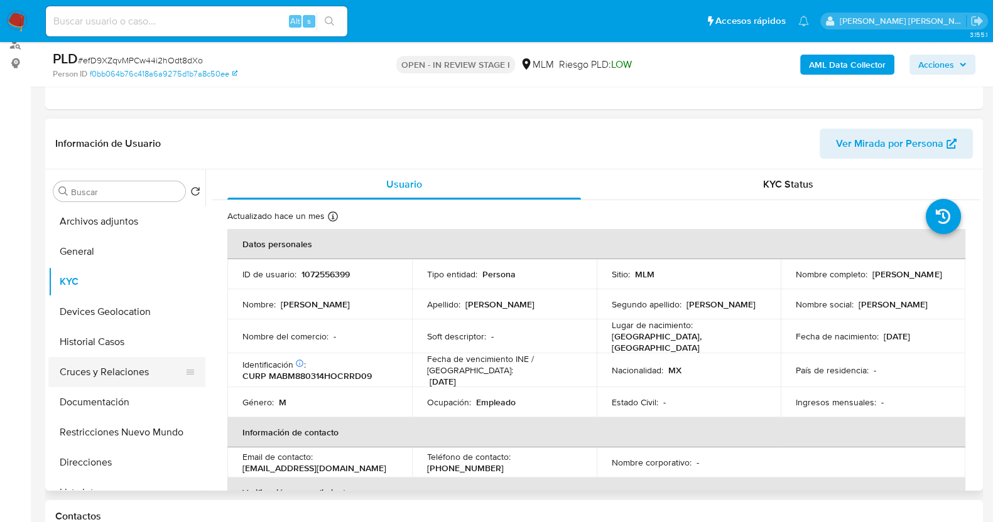
click at [107, 376] on button "Cruces y Relaciones" at bounding box center [121, 372] width 147 height 30
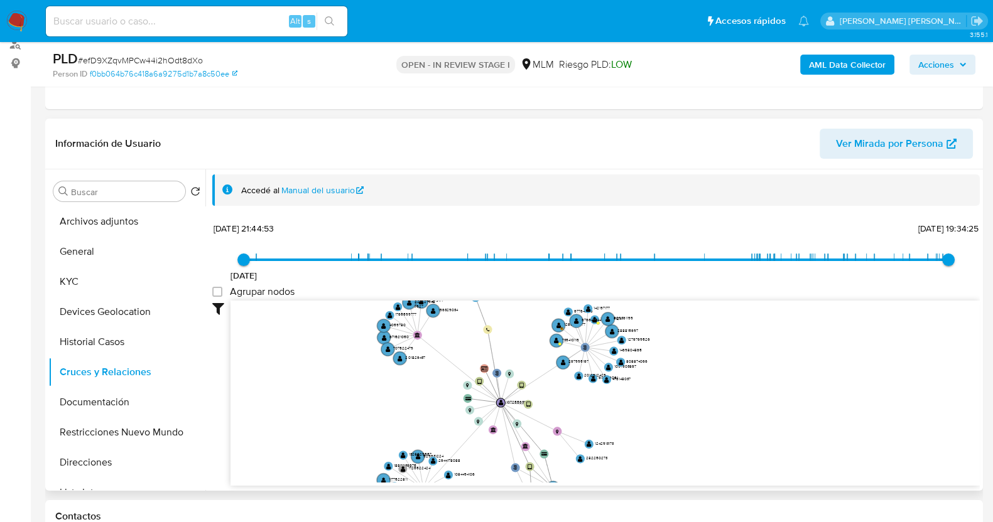
drag, startPoint x: 756, startPoint y: 366, endPoint x: 617, endPoint y: 410, distance: 145.6
click at [617, 410] on icon "user-1072556399  1072556399 phone-05f8d2dbd3f6814e8138f4dadf6f31d7  person-f0…" at bounding box center [604, 392] width 749 height 182
click at [82, 289] on button "KYC" at bounding box center [121, 282] width 147 height 30
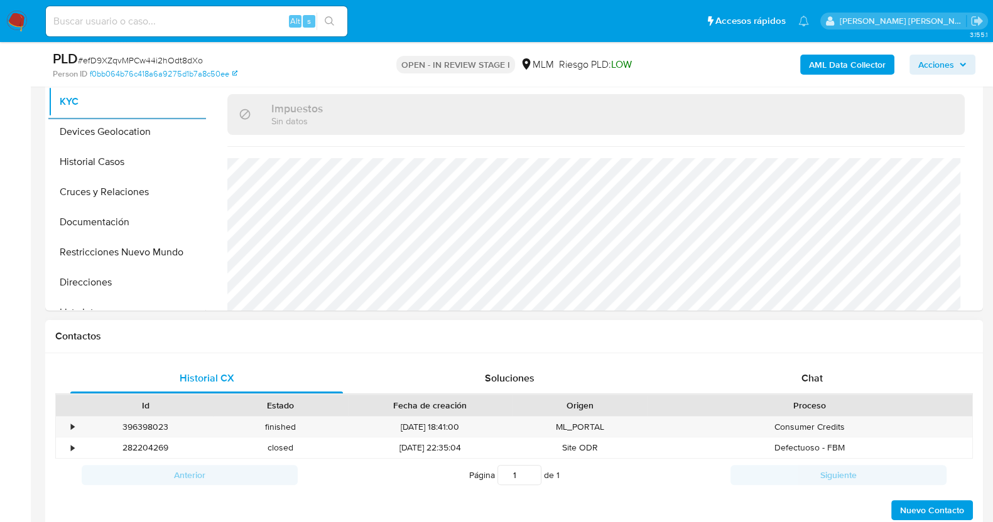
scroll to position [471, 0]
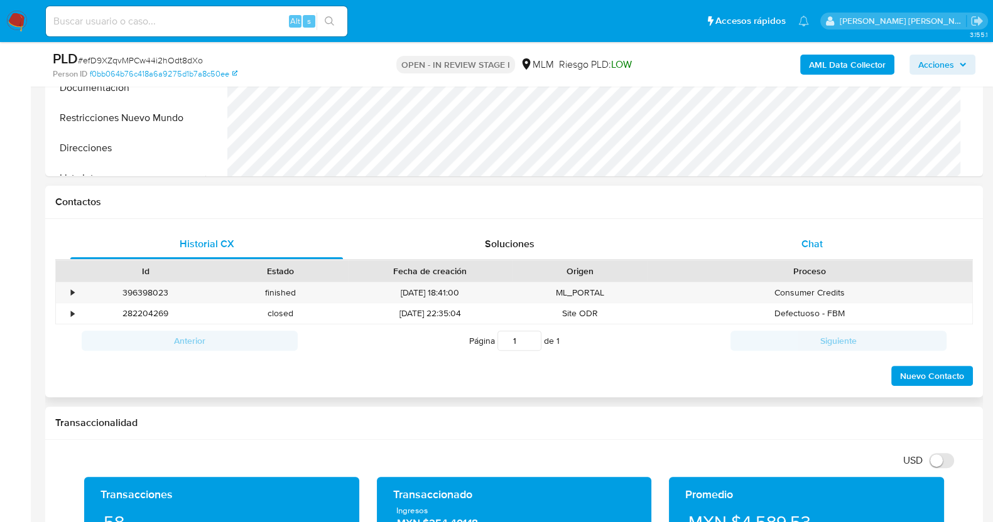
click at [796, 242] on div "Chat" at bounding box center [812, 244] width 273 height 30
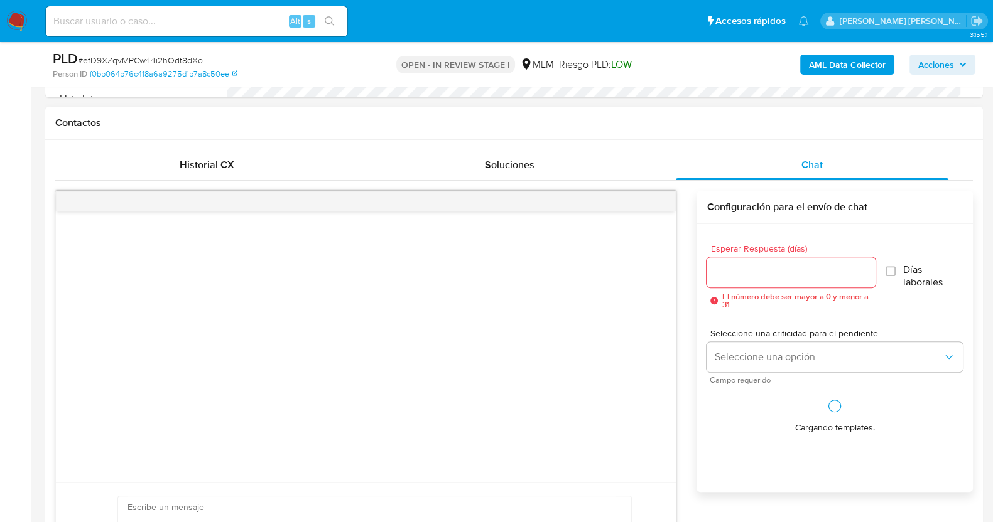
scroll to position [627, 0]
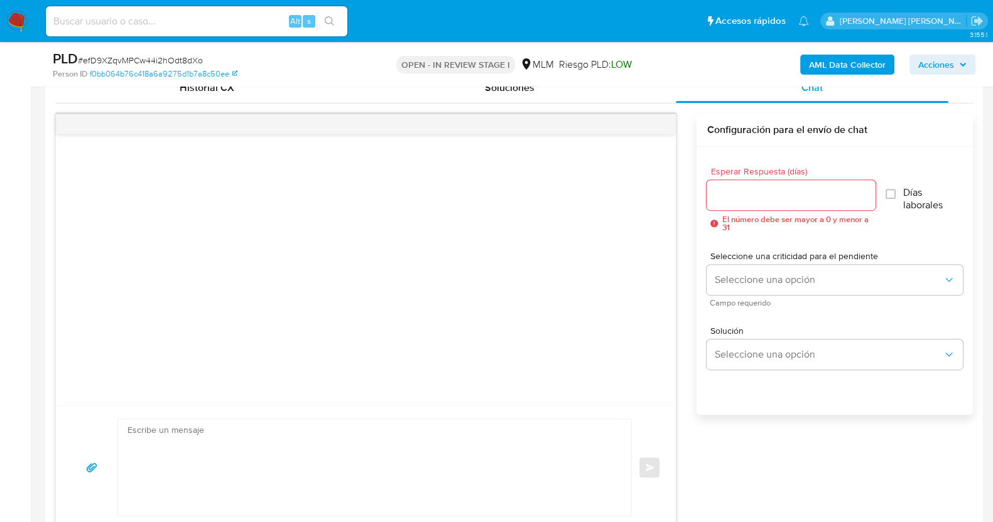
click at [796, 200] on input "Esperar Respuesta (días)" at bounding box center [790, 195] width 168 height 16
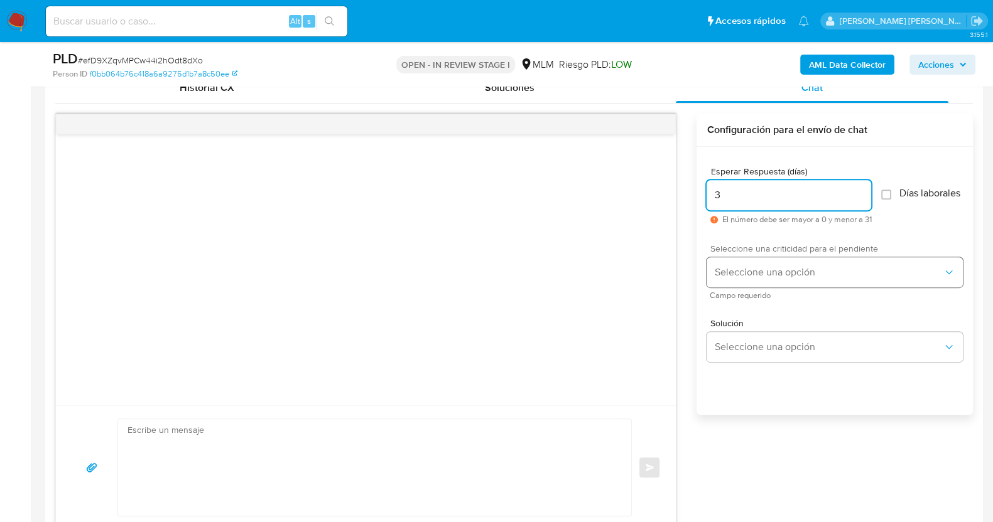
type input "3"
click at [776, 277] on span "Seleccione una opción" at bounding box center [828, 272] width 229 height 13
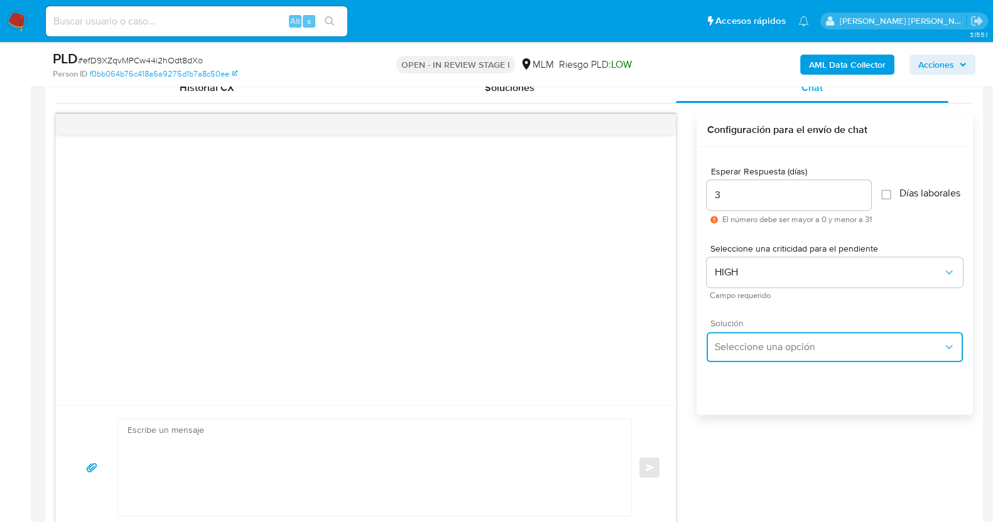
click at [802, 347] on span "Seleccione una opción" at bounding box center [828, 347] width 229 height 13
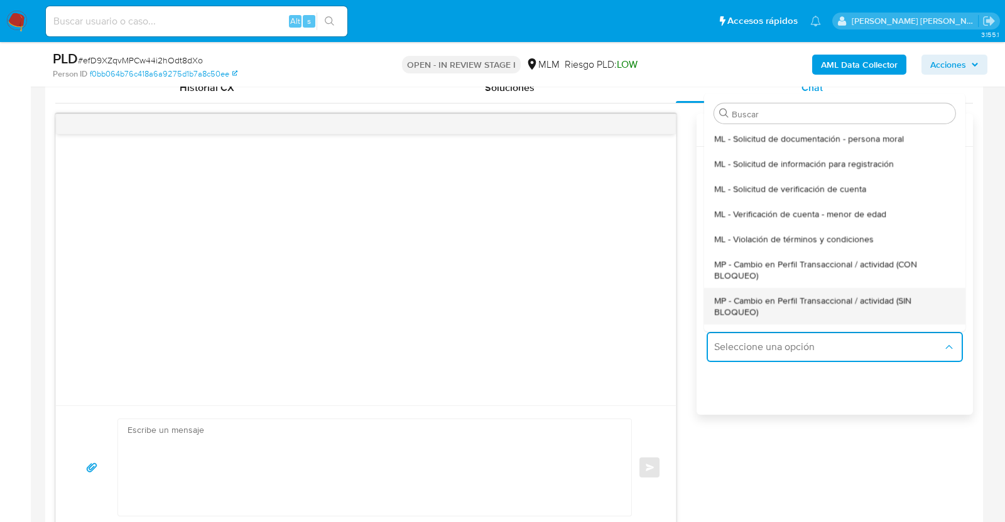
click at [774, 315] on span "MP - Cambio en Perfil Transaccional / actividad (SIN BLOQUEO)" at bounding box center [834, 306] width 241 height 23
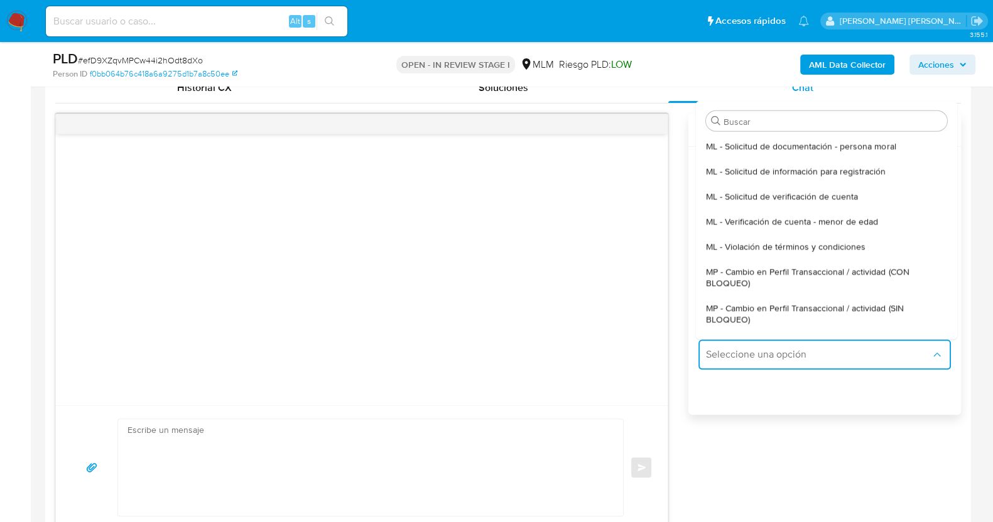
type textarea "Estimado ,Te comunicamos que se ha identificado un cambio en el uso habitual de…"
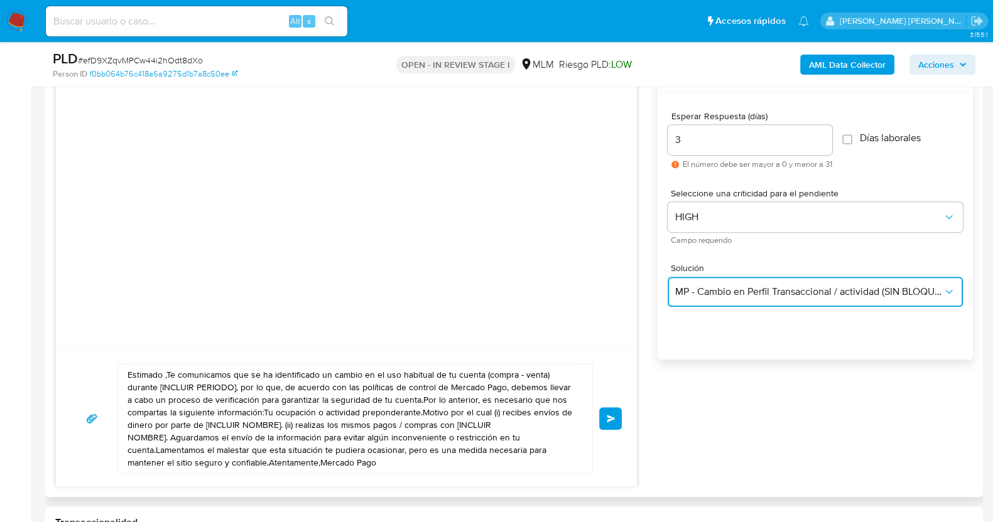
scroll to position [706, 0]
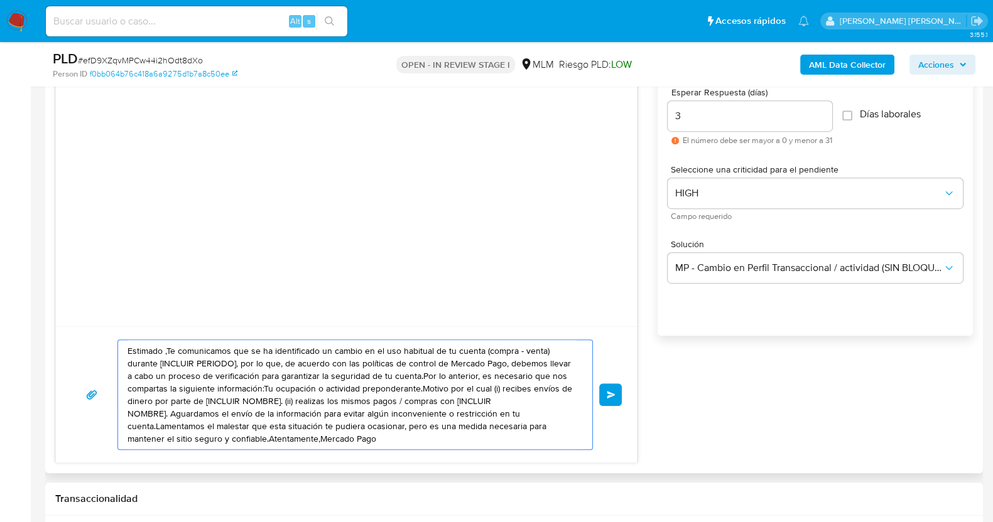
drag, startPoint x: 387, startPoint y: 443, endPoint x: 101, endPoint y: 337, distance: 304.8
click at [101, 337] on div "Estimado ,Te comunicamos que se ha identificado un cambio en el uso habitual de…" at bounding box center [346, 395] width 581 height 136
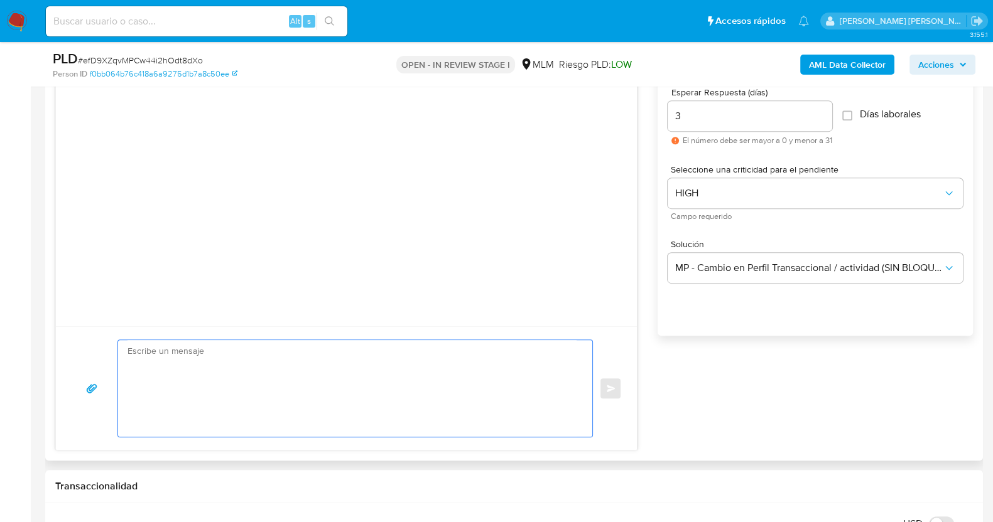
click at [386, 374] on textarea at bounding box center [351, 388] width 449 height 97
paste textarea "Estimado Medardo, Te comunicamos que se ha identificado un cambio en el uso hab…"
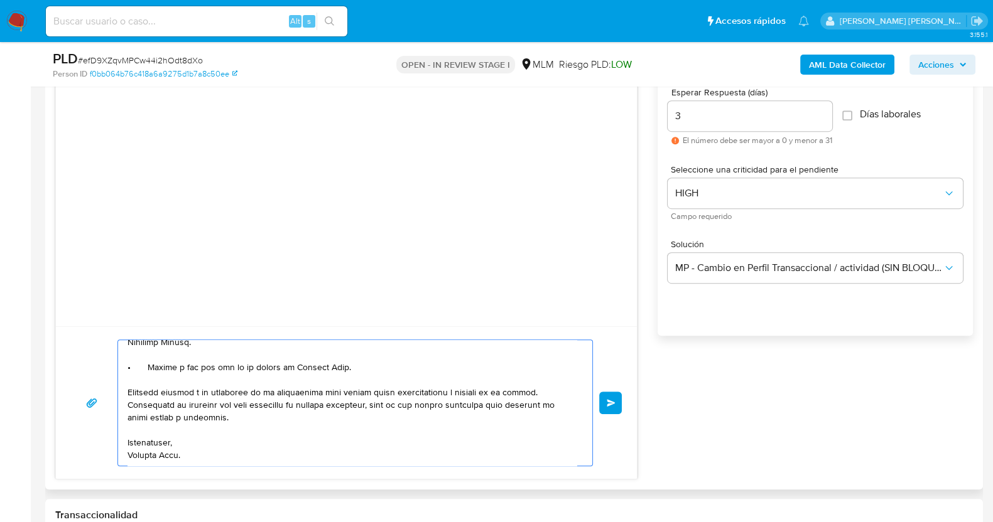
scroll to position [185, 0]
drag, startPoint x: 541, startPoint y: 391, endPoint x: 327, endPoint y: 392, distance: 214.1
click at [327, 392] on textarea at bounding box center [351, 403] width 449 height 126
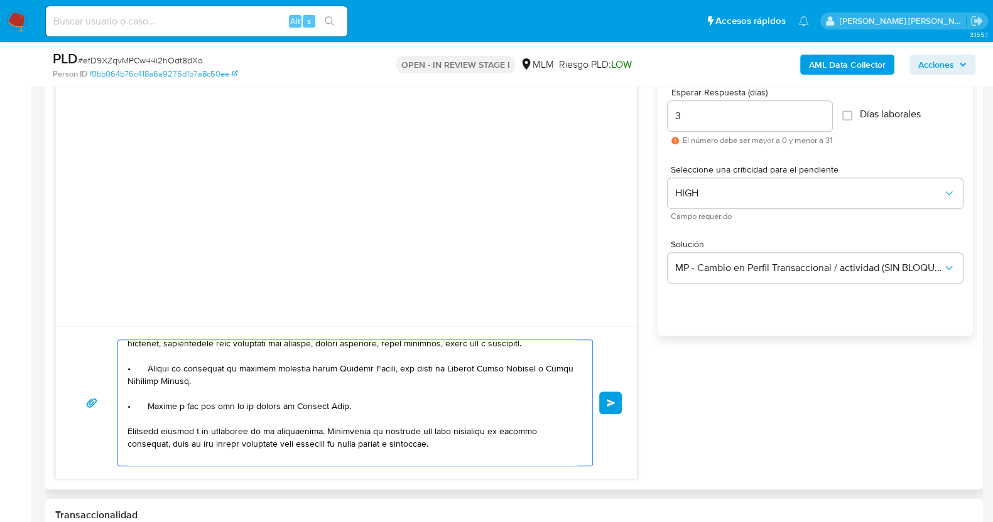
scroll to position [156, 0]
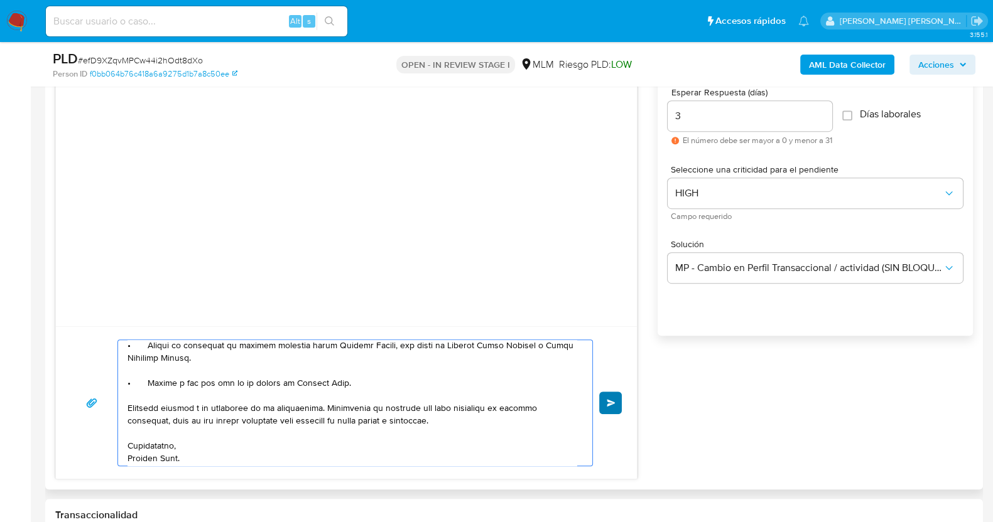
type textarea "Estimado Medardo, Te comunicamos que se ha identificado un cambio en el uso hab…"
click at [607, 400] on span "Enviar" at bounding box center [611, 403] width 9 height 8
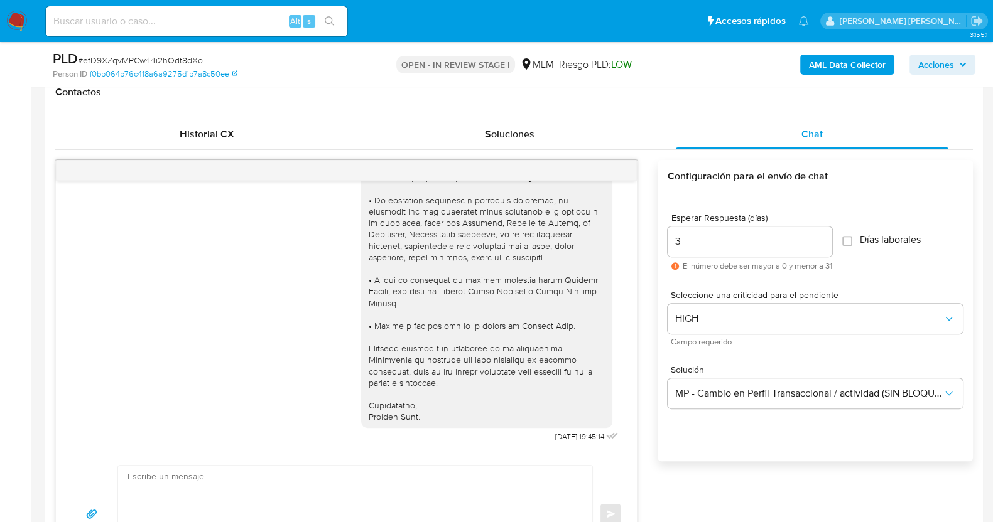
scroll to position [392, 0]
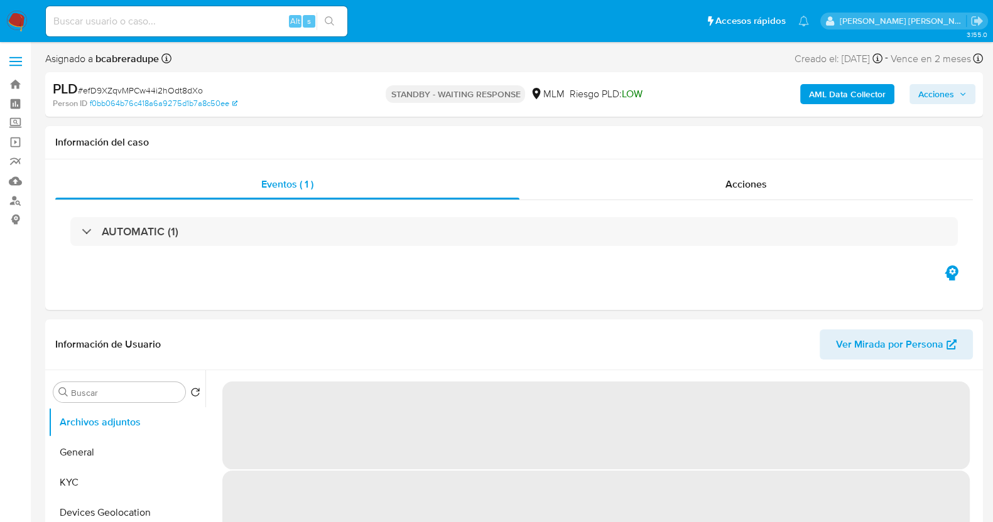
select select "10"
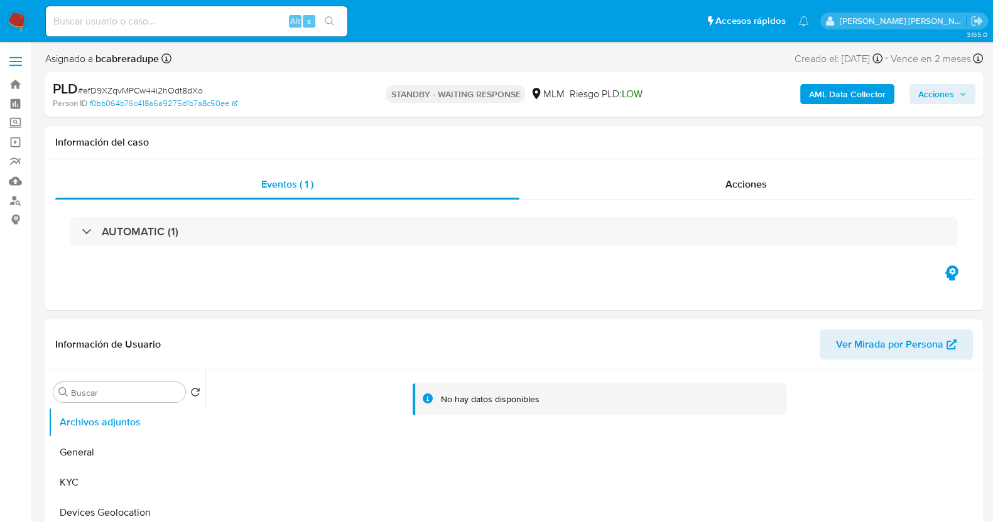
click at [193, 92] on span "# efD9XZqvMPCw44i2hOdt8dXo" at bounding box center [140, 90] width 125 height 13
copy span "efD9XZqvMPCw44i2hOdt8dXo"
